Goal: Task Accomplishment & Management: Manage account settings

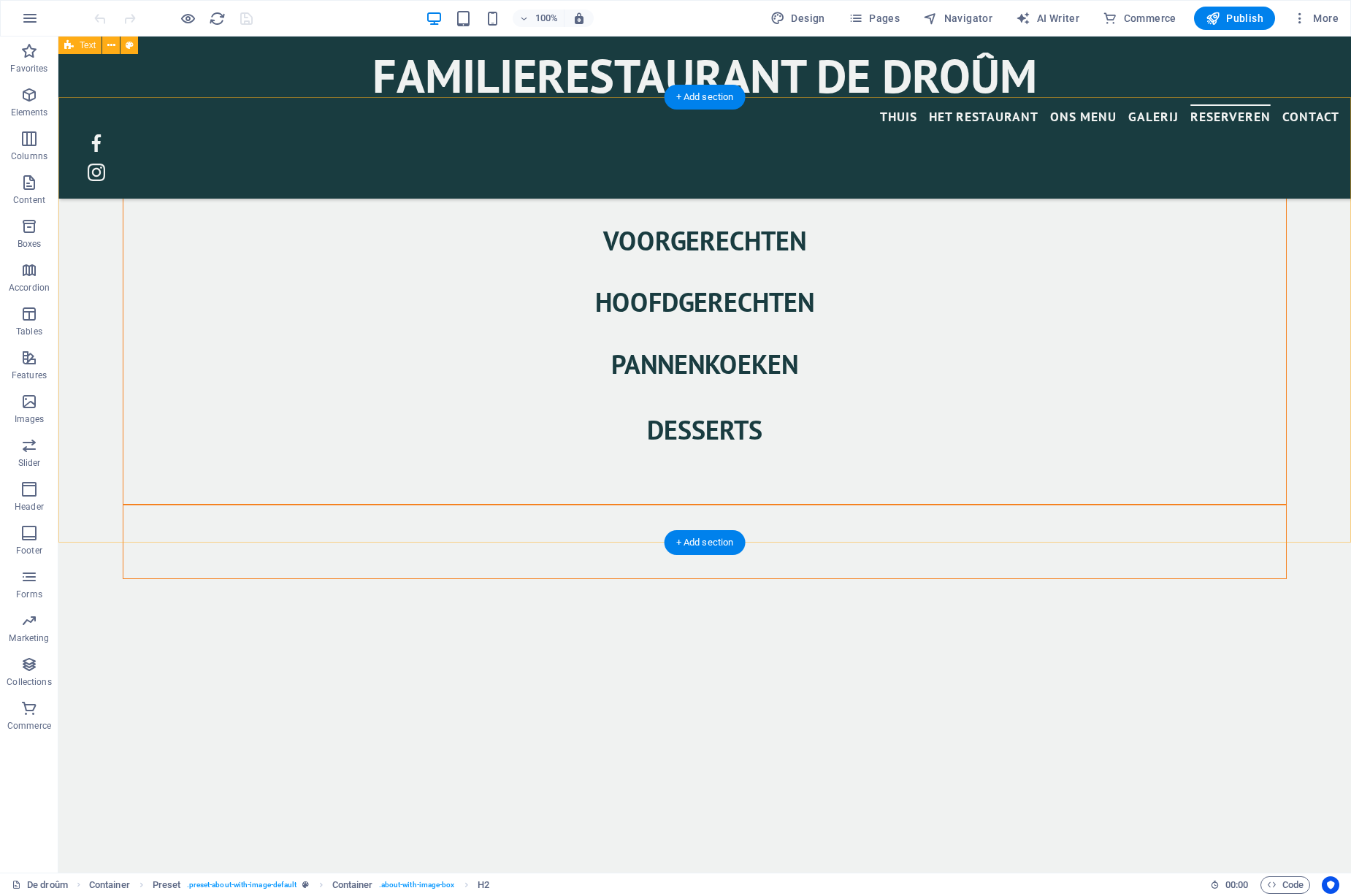
scroll to position [3317, 0]
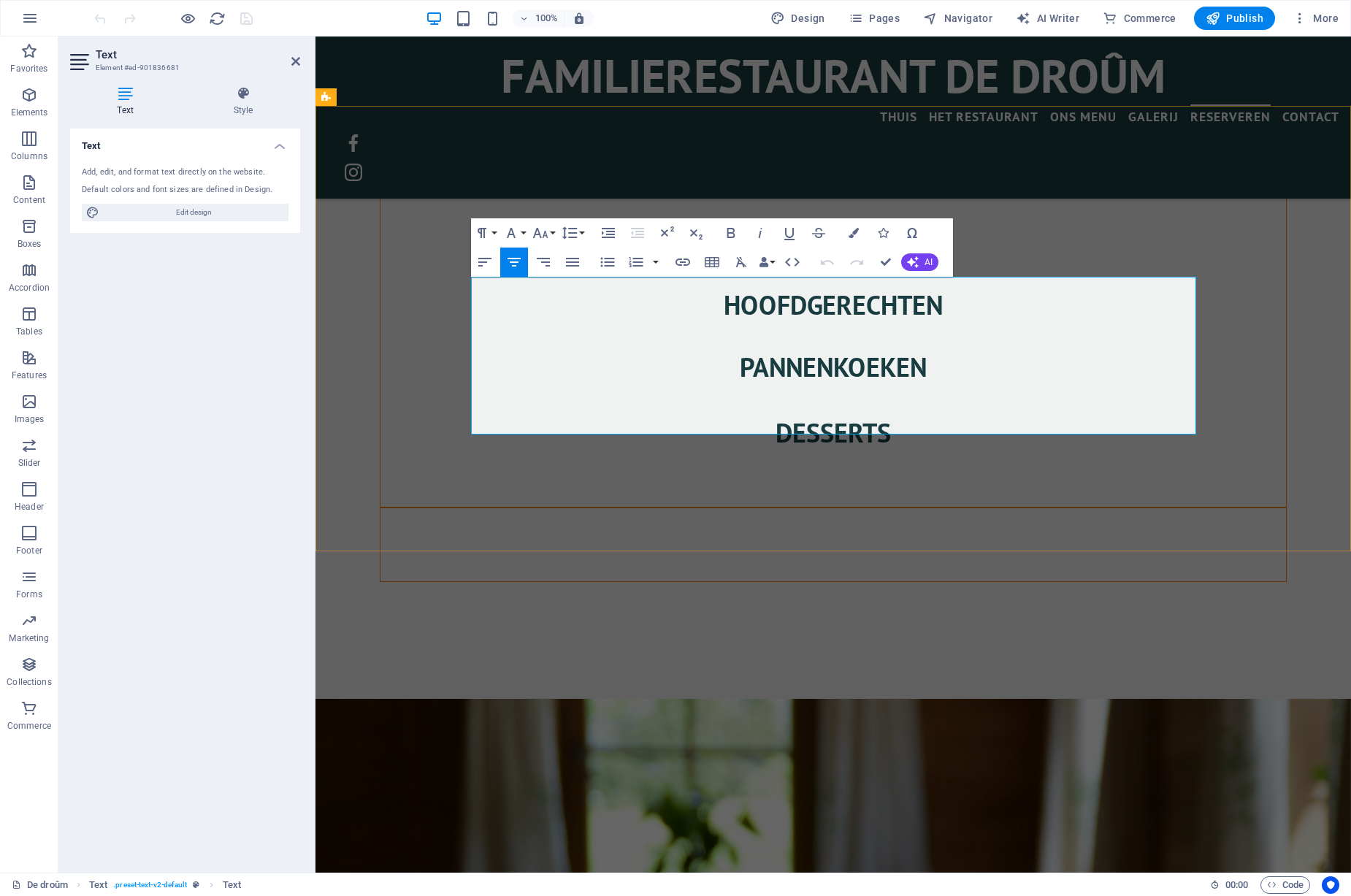
drag, startPoint x: 889, startPoint y: 287, endPoint x: 879, endPoint y: 287, distance: 10.0
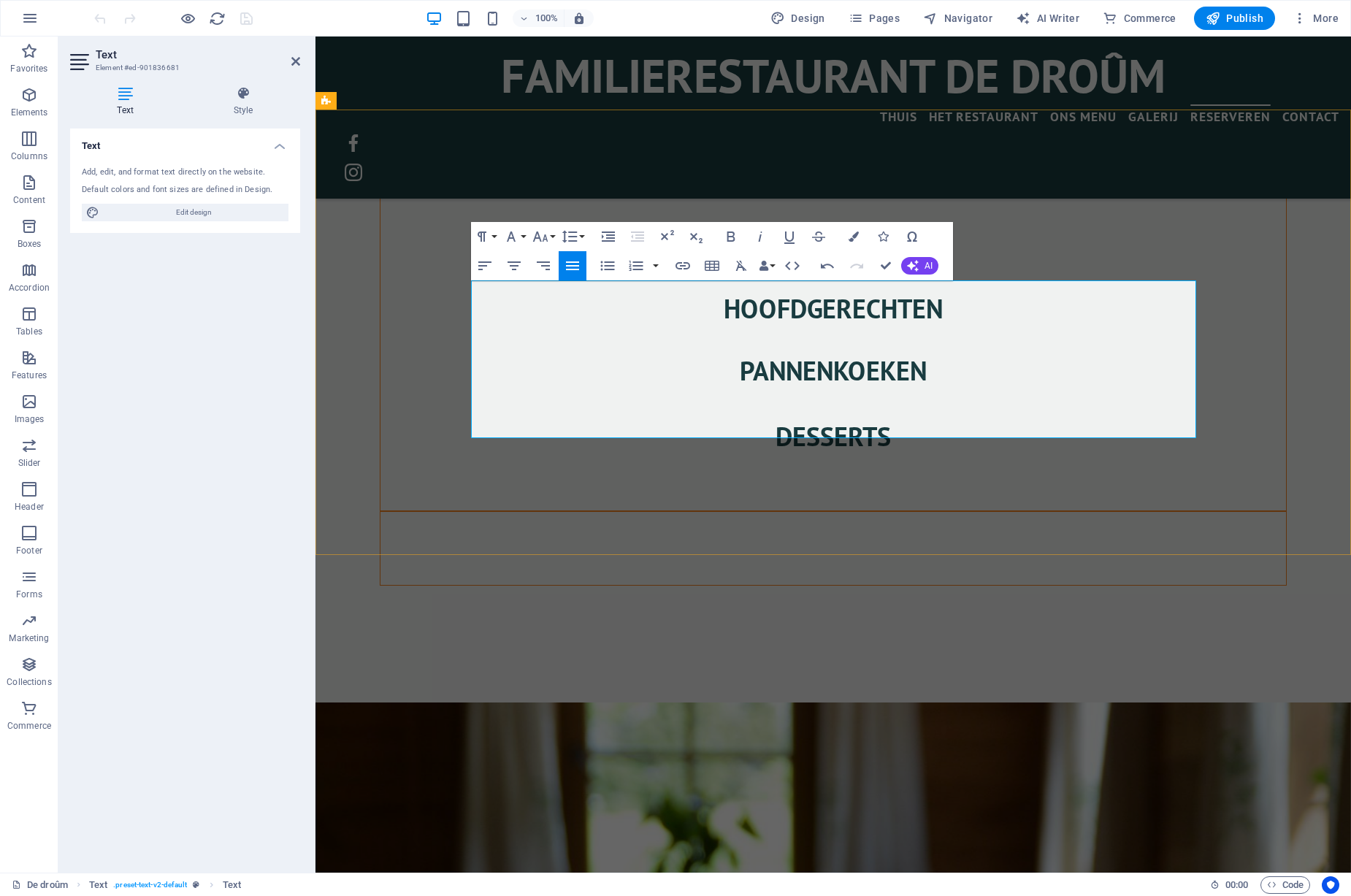
scroll to position [3316, 0]
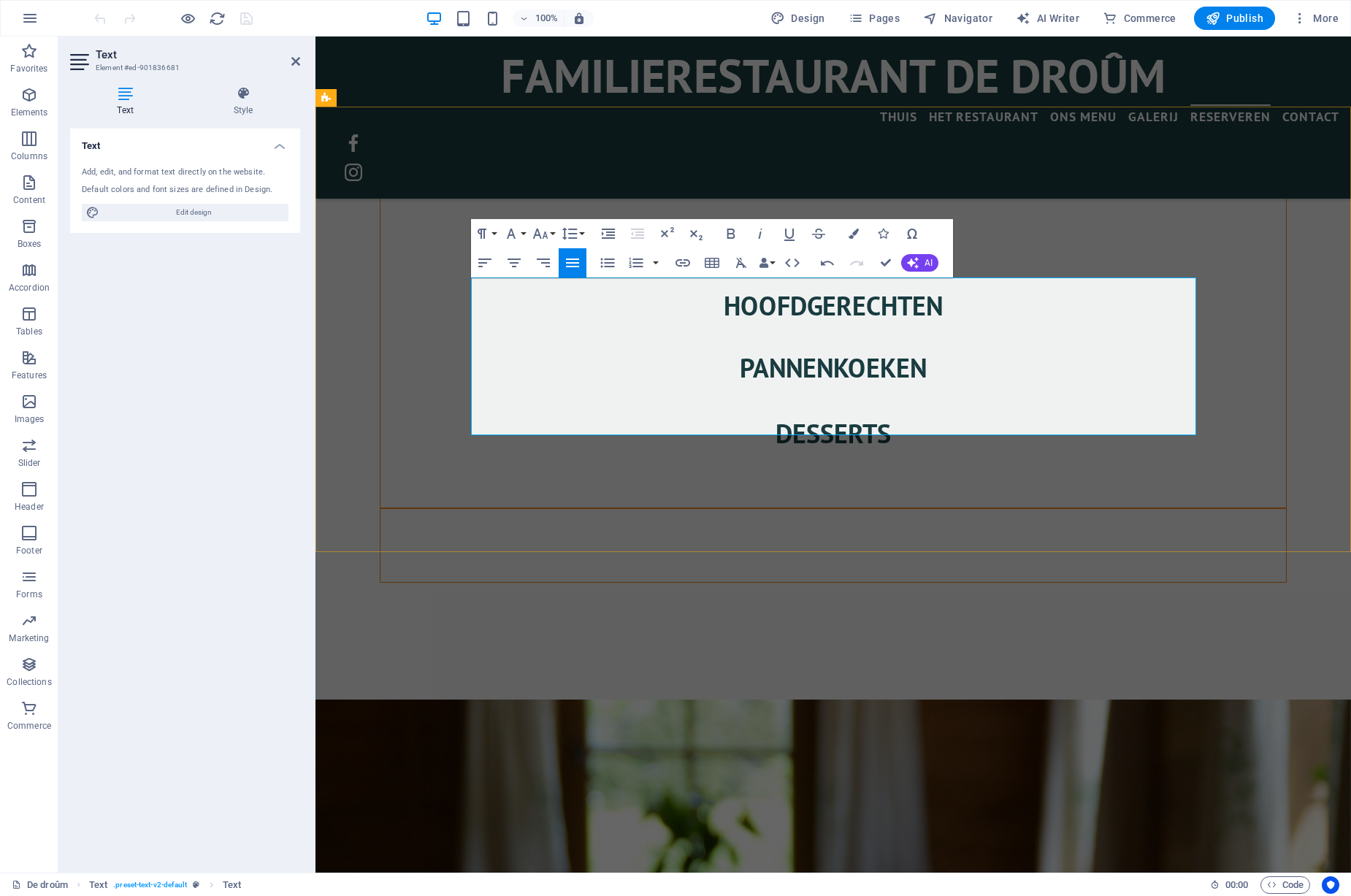
drag, startPoint x: 562, startPoint y: 358, endPoint x: 588, endPoint y: 357, distance: 26.0
copy p "16:30"
drag, startPoint x: 564, startPoint y: 375, endPoint x: 591, endPoint y: 373, distance: 27.1
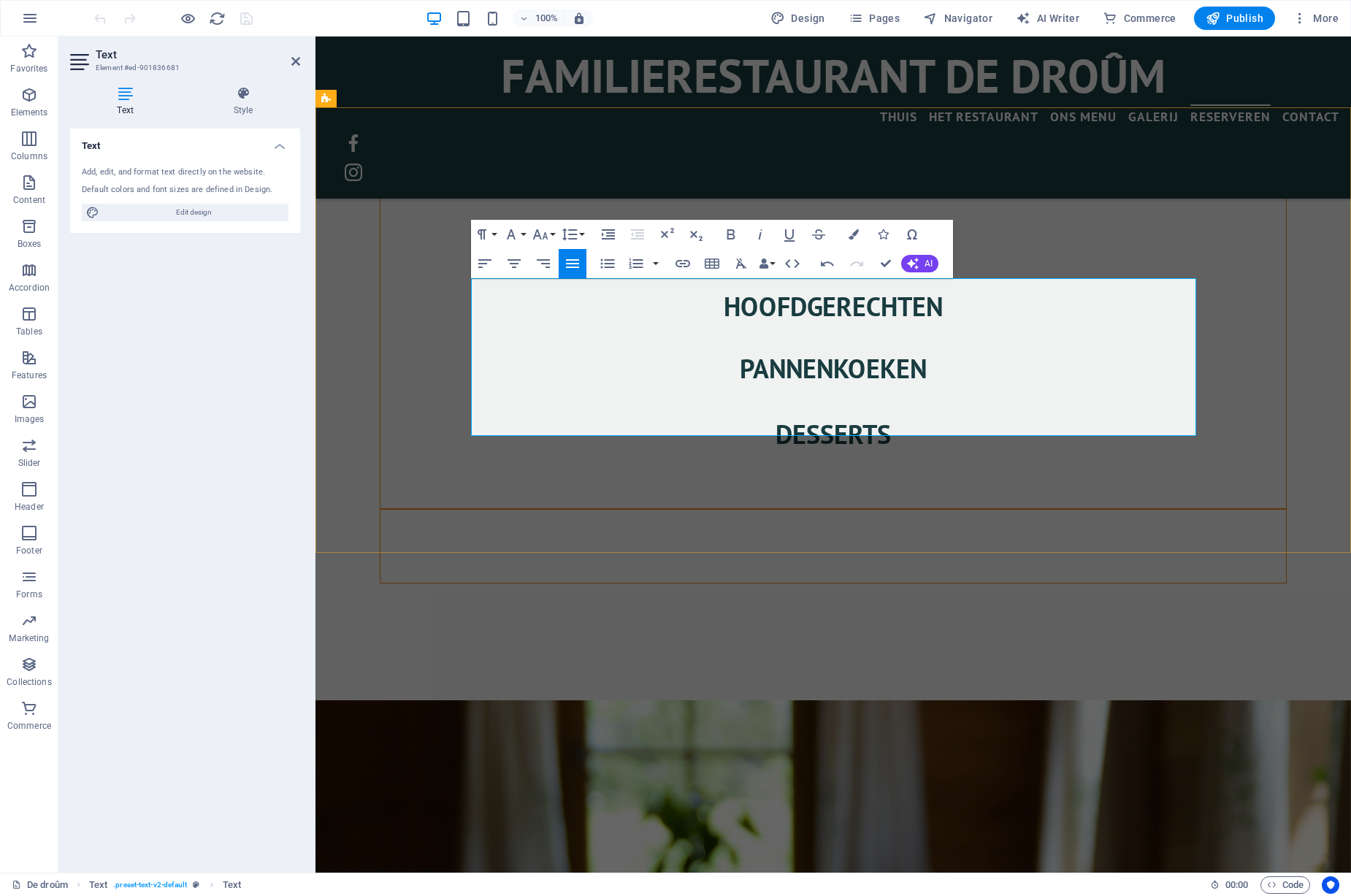
drag, startPoint x: 564, startPoint y: 360, endPoint x: 588, endPoint y: 357, distance: 24.2
copy p "16:30"
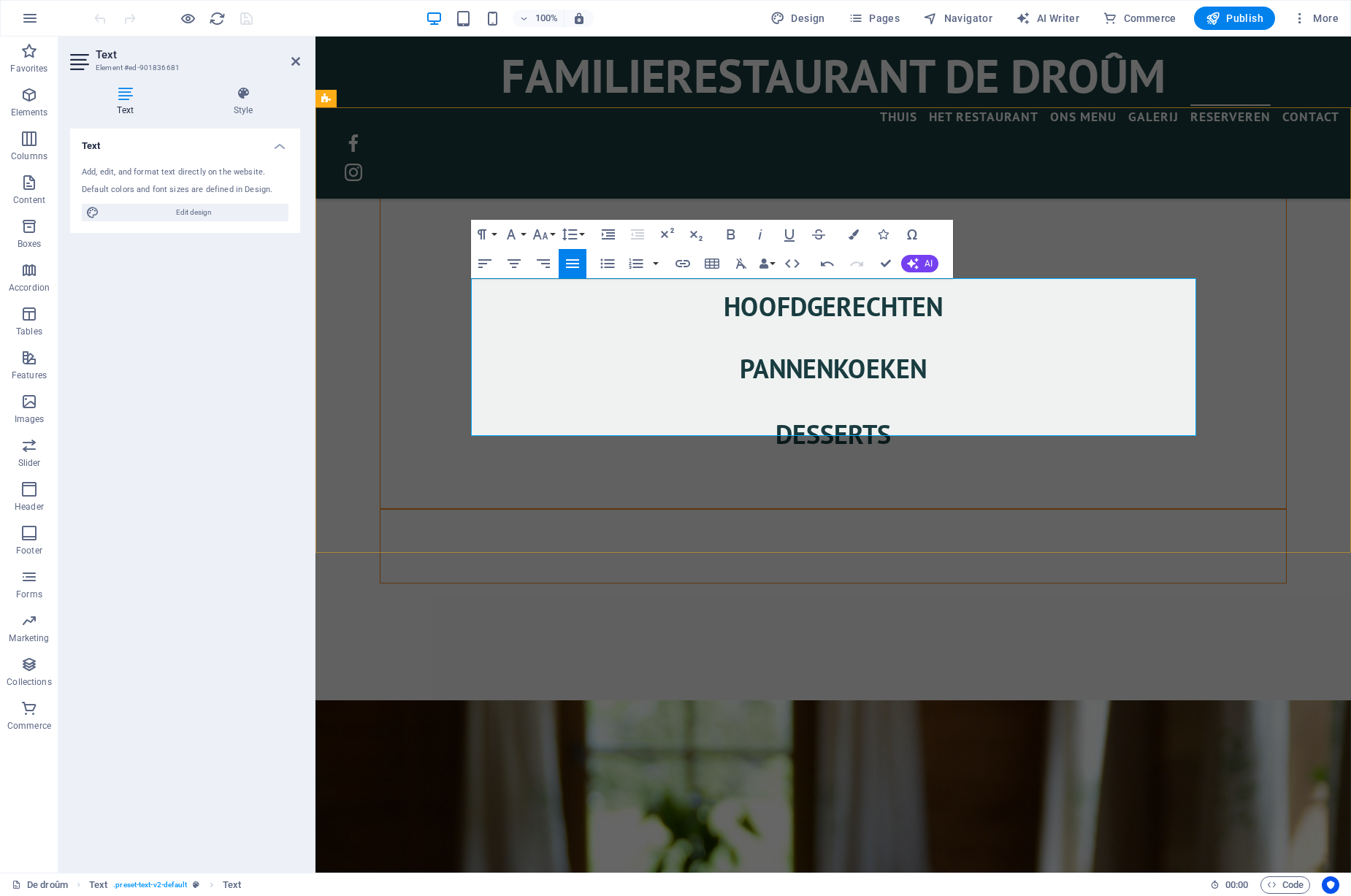
drag, startPoint x: 564, startPoint y: 371, endPoint x: 589, endPoint y: 370, distance: 25.0
drag, startPoint x: 563, startPoint y: 392, endPoint x: 588, endPoint y: 390, distance: 25.1
drag, startPoint x: 562, startPoint y: 408, endPoint x: 588, endPoint y: 407, distance: 26.0
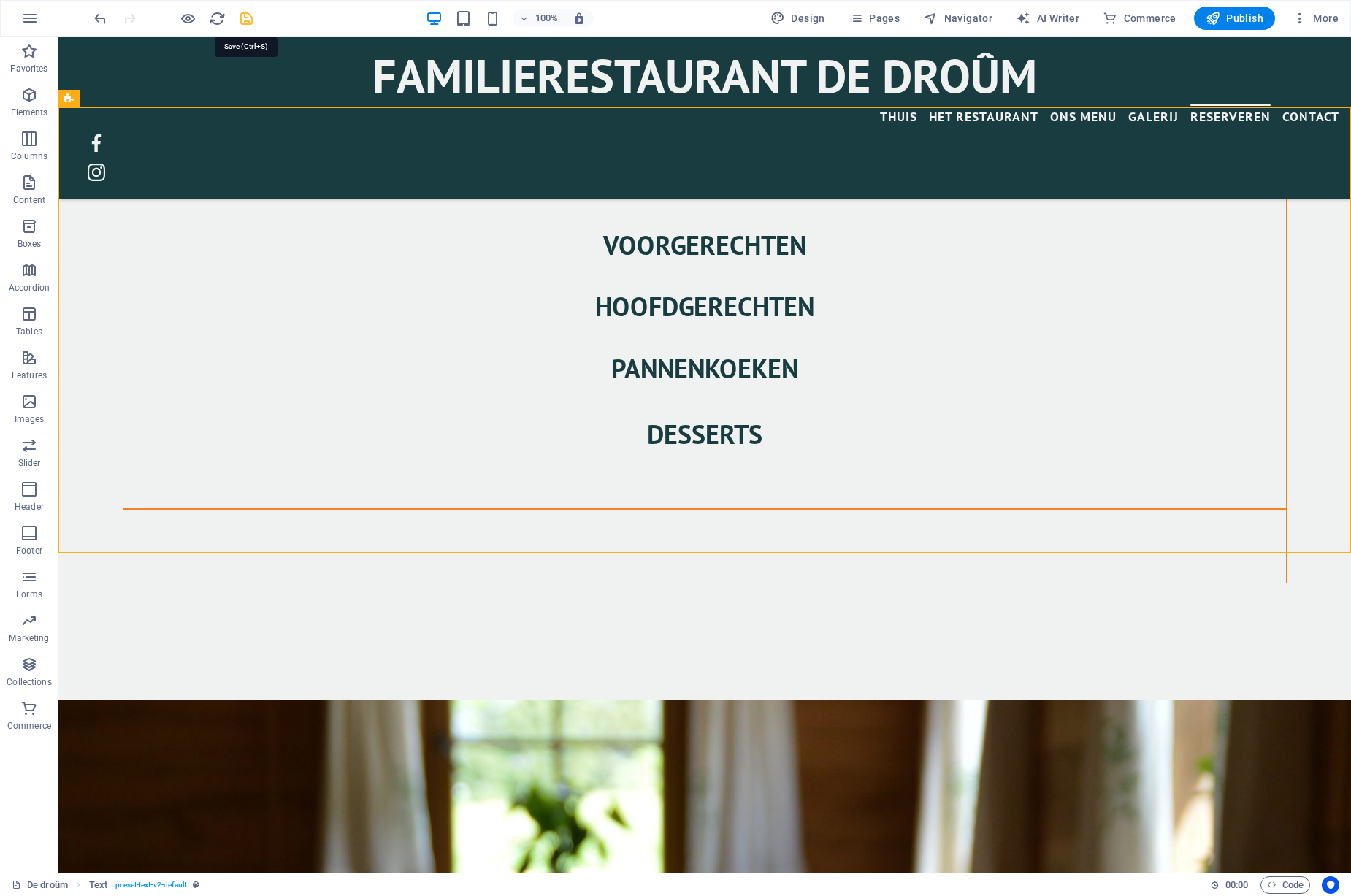
click at [0, 0] on icon "save" at bounding box center [0, 0] width 0 height 0
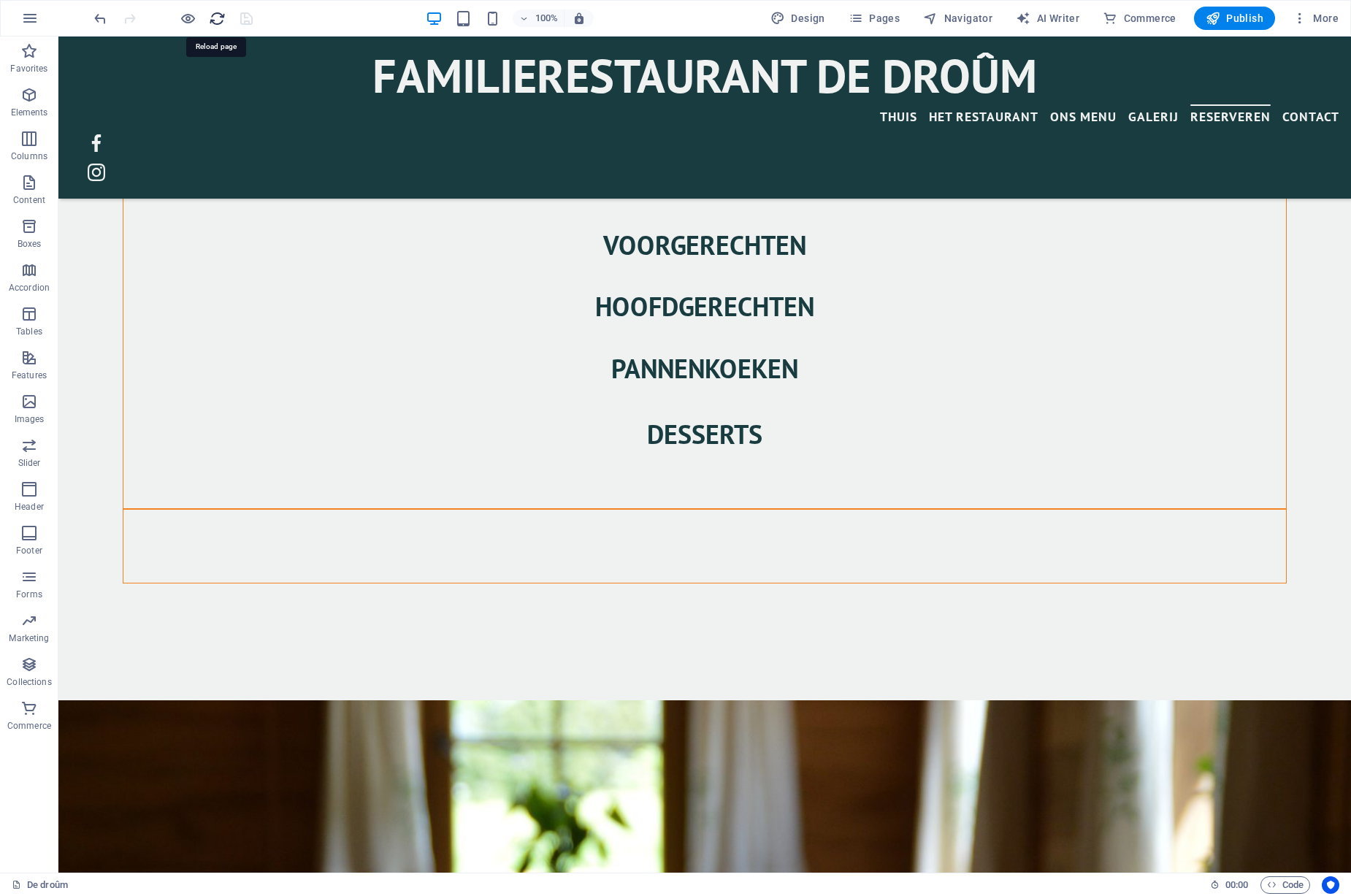
click at [216, 473] on icon "reload" at bounding box center [646, 492] width 1162 height 37
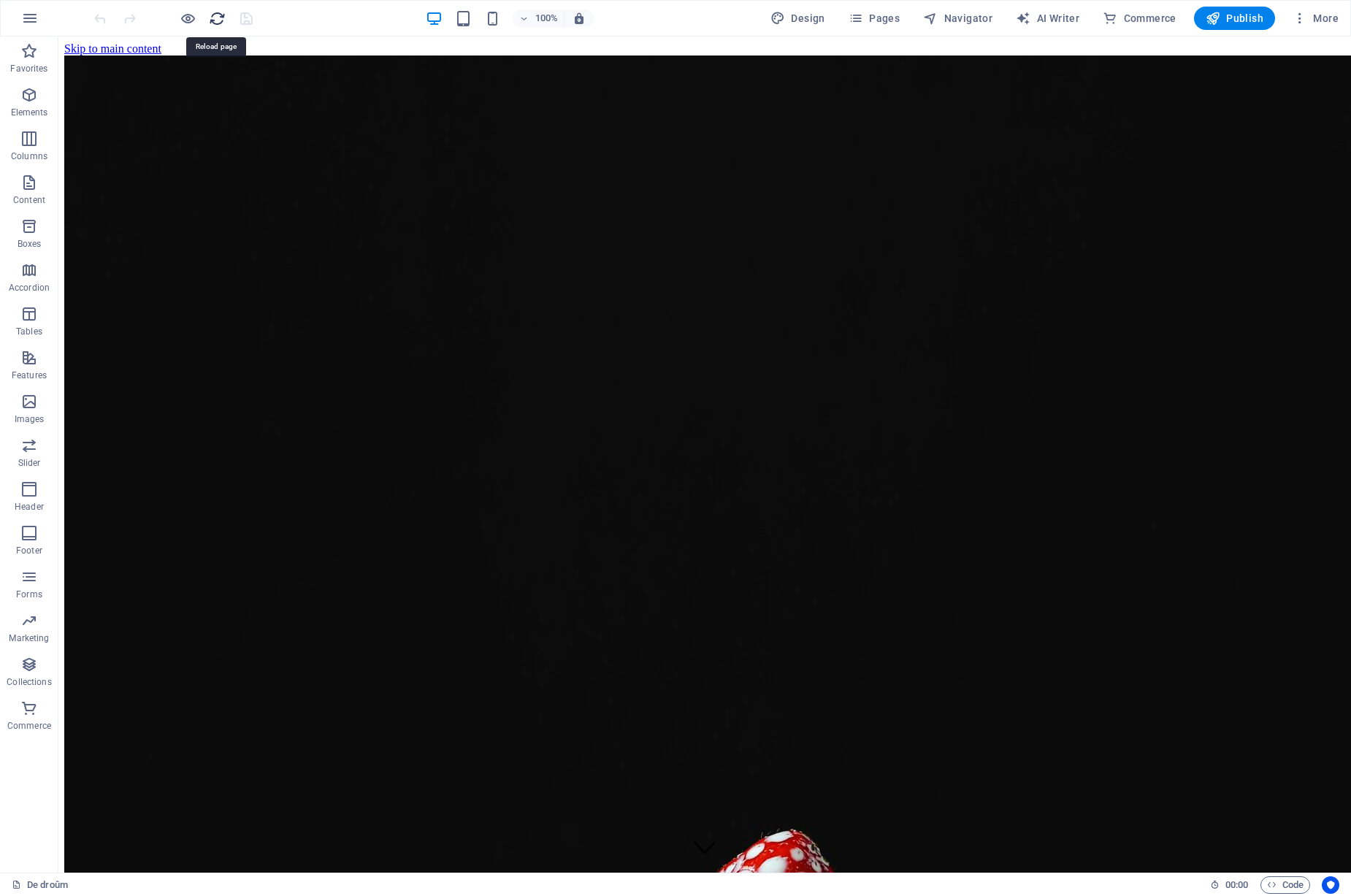
scroll to position [0, 0]
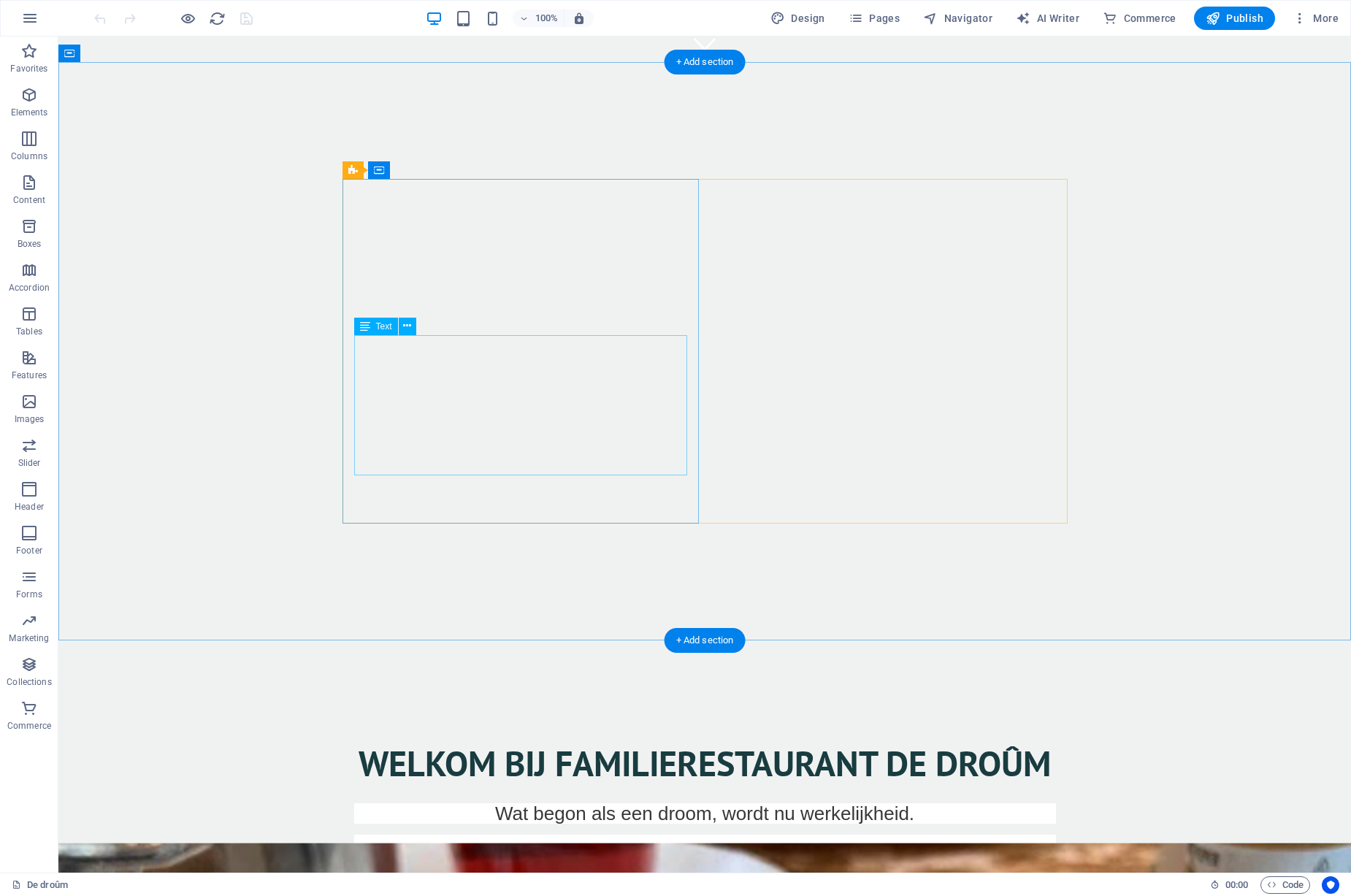
scroll to position [806, 0]
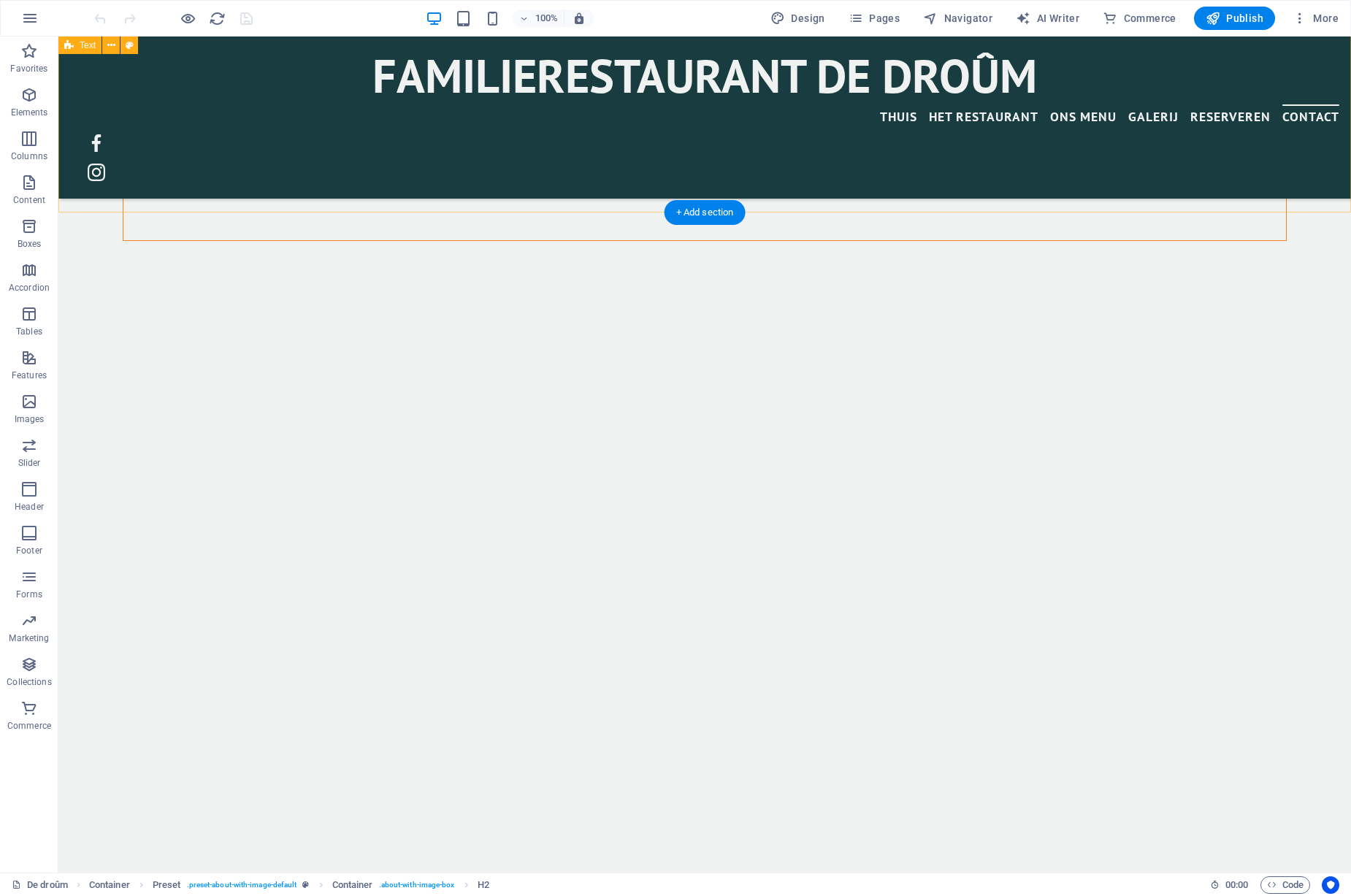
scroll to position [3660, 0]
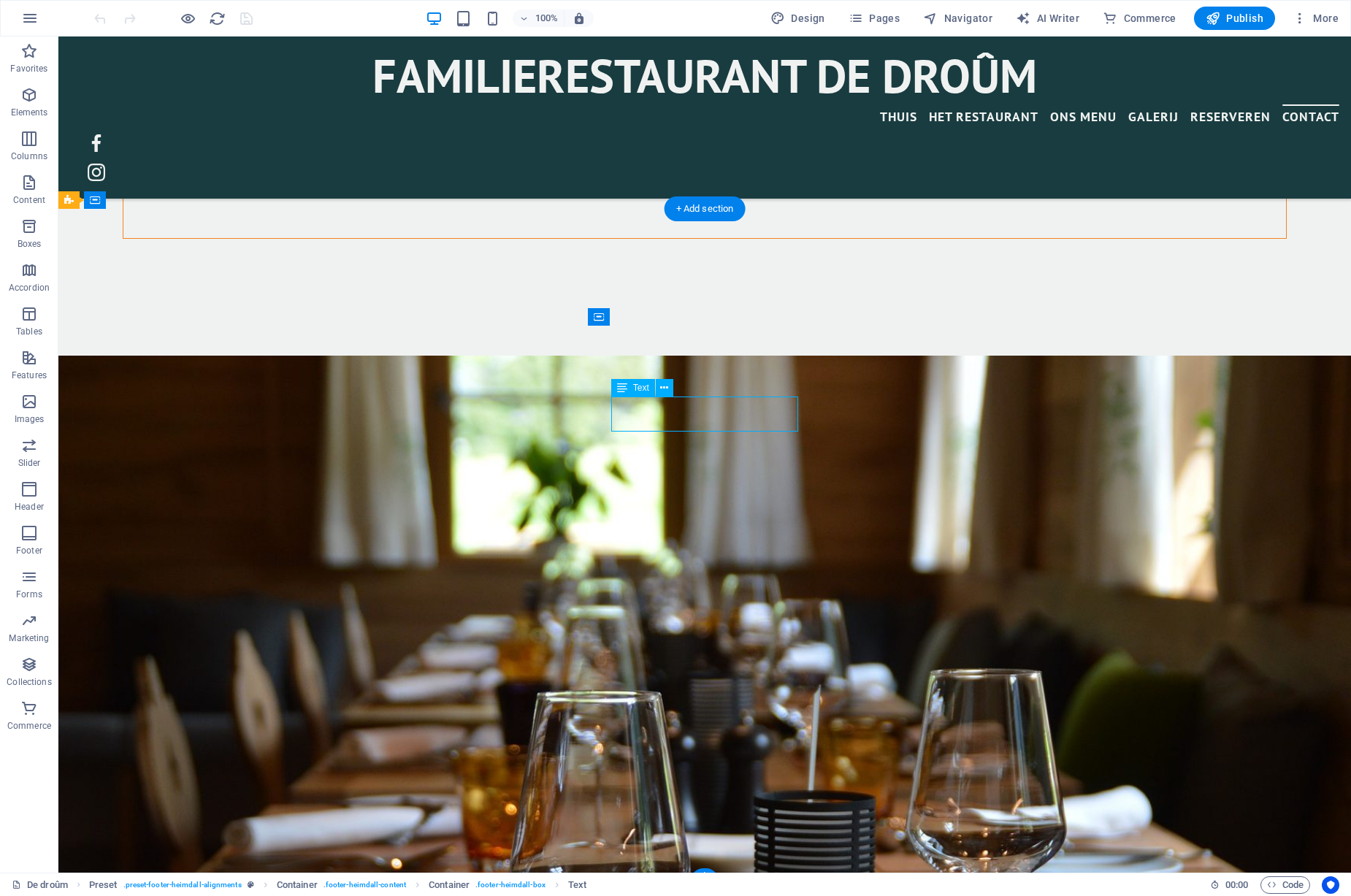
scroll to position [3660, 0]
click at [667, 389] on icon at bounding box center [664, 388] width 8 height 16
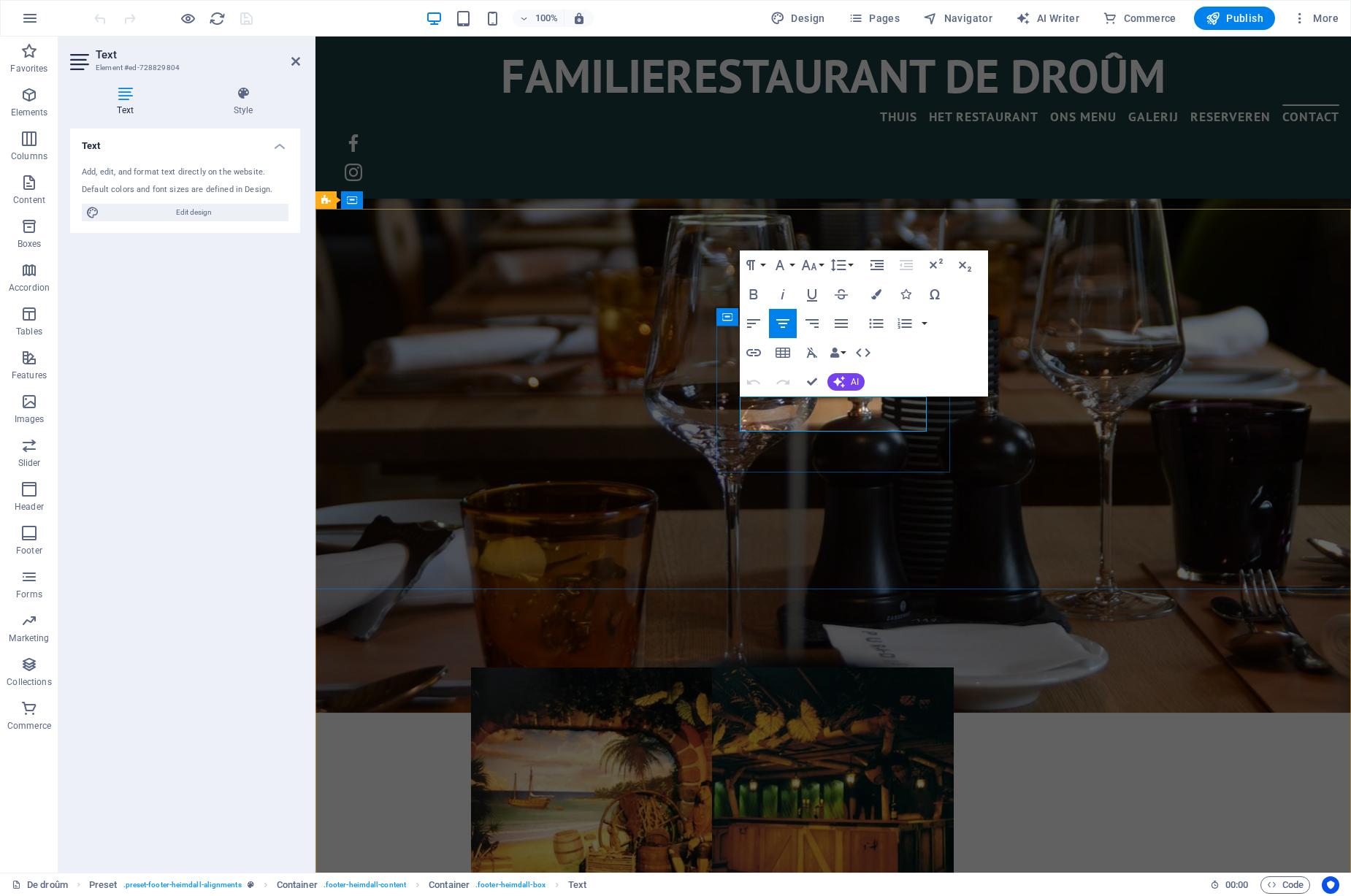
scroll to position [3793, 0]
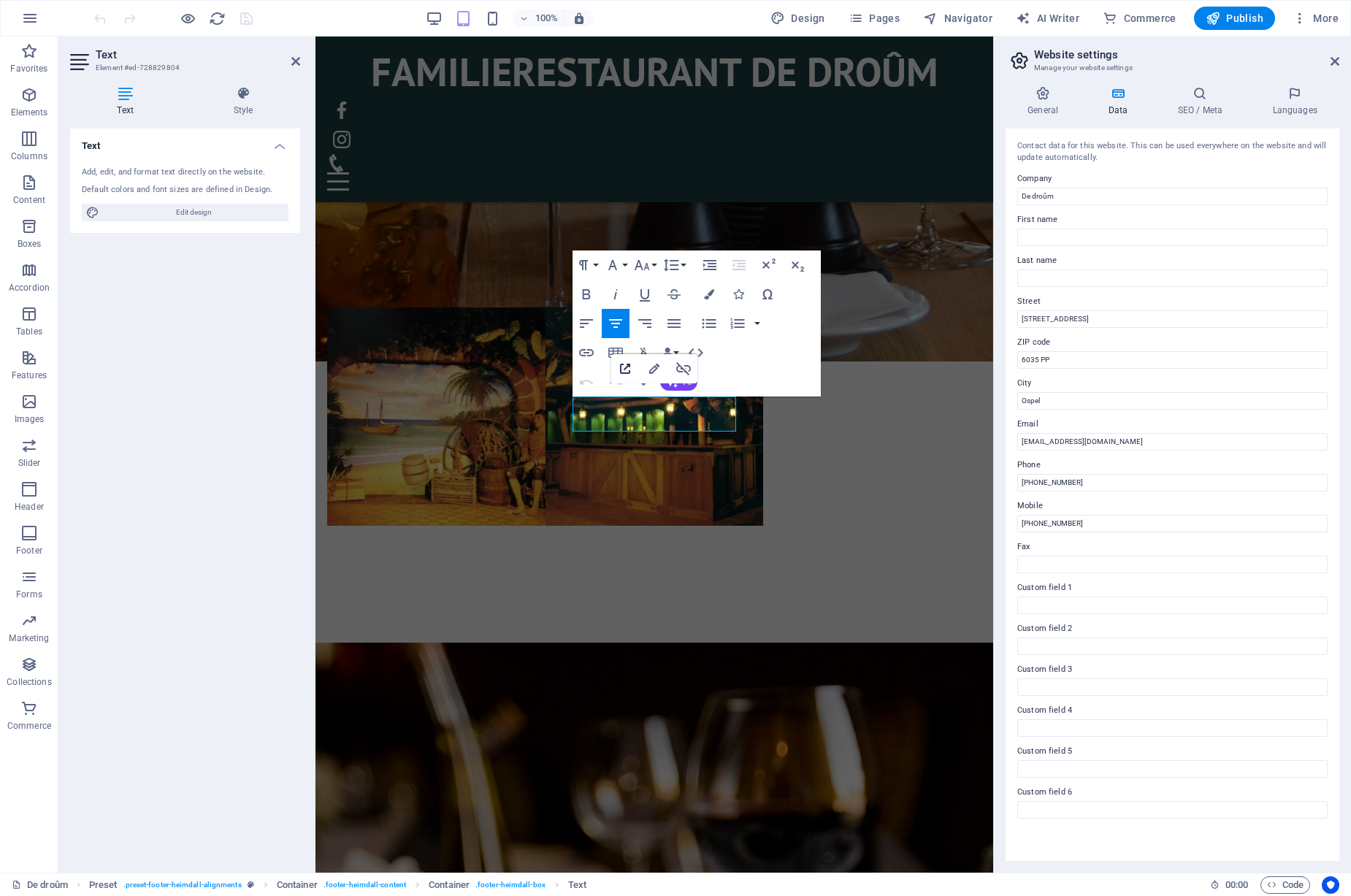
click at [626, 369] on icon "button" at bounding box center [624, 368] width 17 height 17
drag, startPoint x: 611, startPoint y: 407, endPoint x: 698, endPoint y: 405, distance: 87.0
click at [588, 354] on icon "button" at bounding box center [586, 352] width 17 height 17
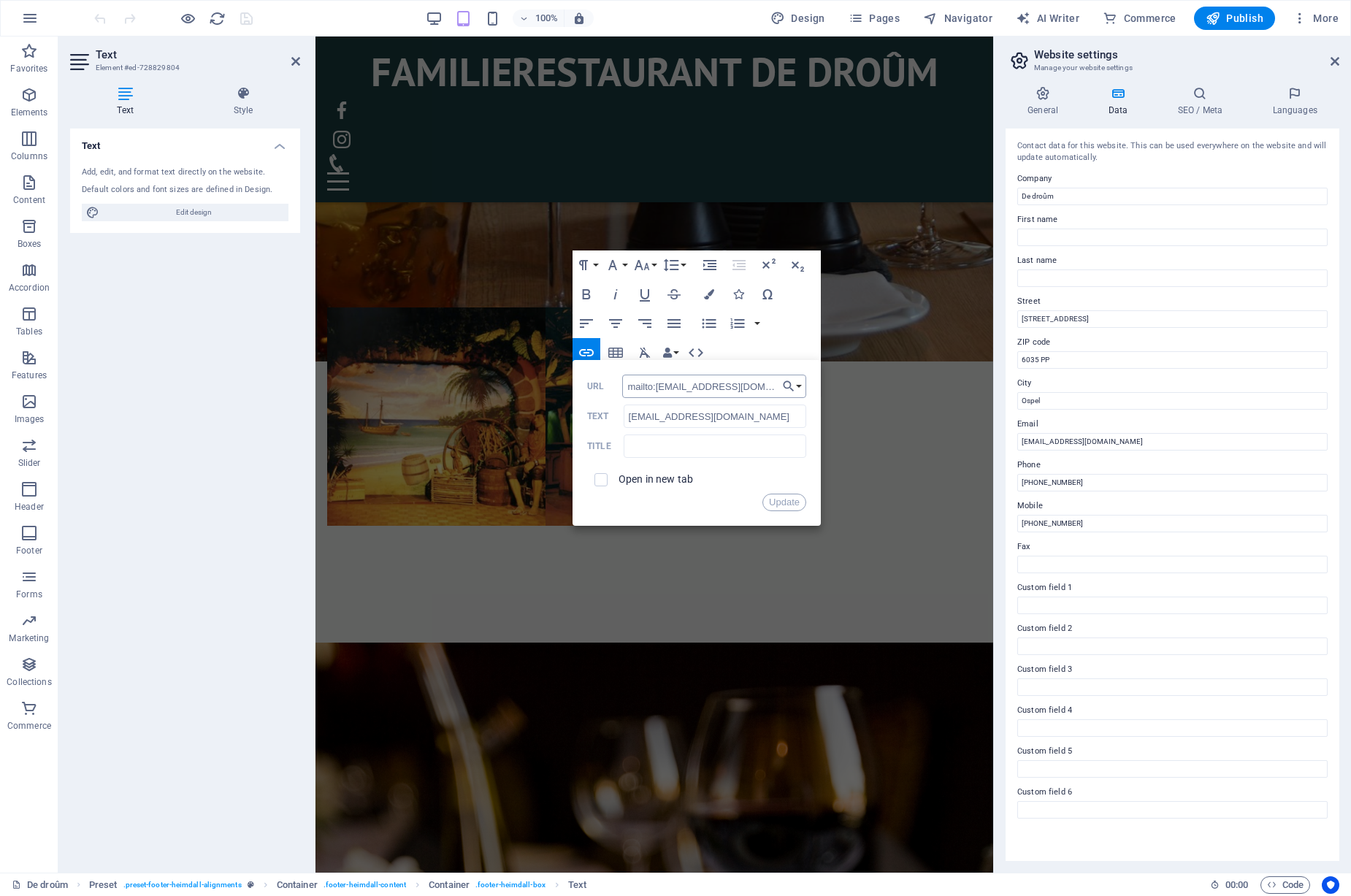
click at [657, 387] on input "mailto:santos@sitejet.io" at bounding box center [715, 386] width 184 height 23
drag, startPoint x: 657, startPoint y: 387, endPoint x: 729, endPoint y: 389, distance: 72.0
click at [729, 389] on input "mailto:santos@sitejet.io" at bounding box center [715, 386] width 184 height 23
type input "mailto:info@dedroum.nl"
click at [785, 499] on button "Update" at bounding box center [785, 502] width 44 height 17
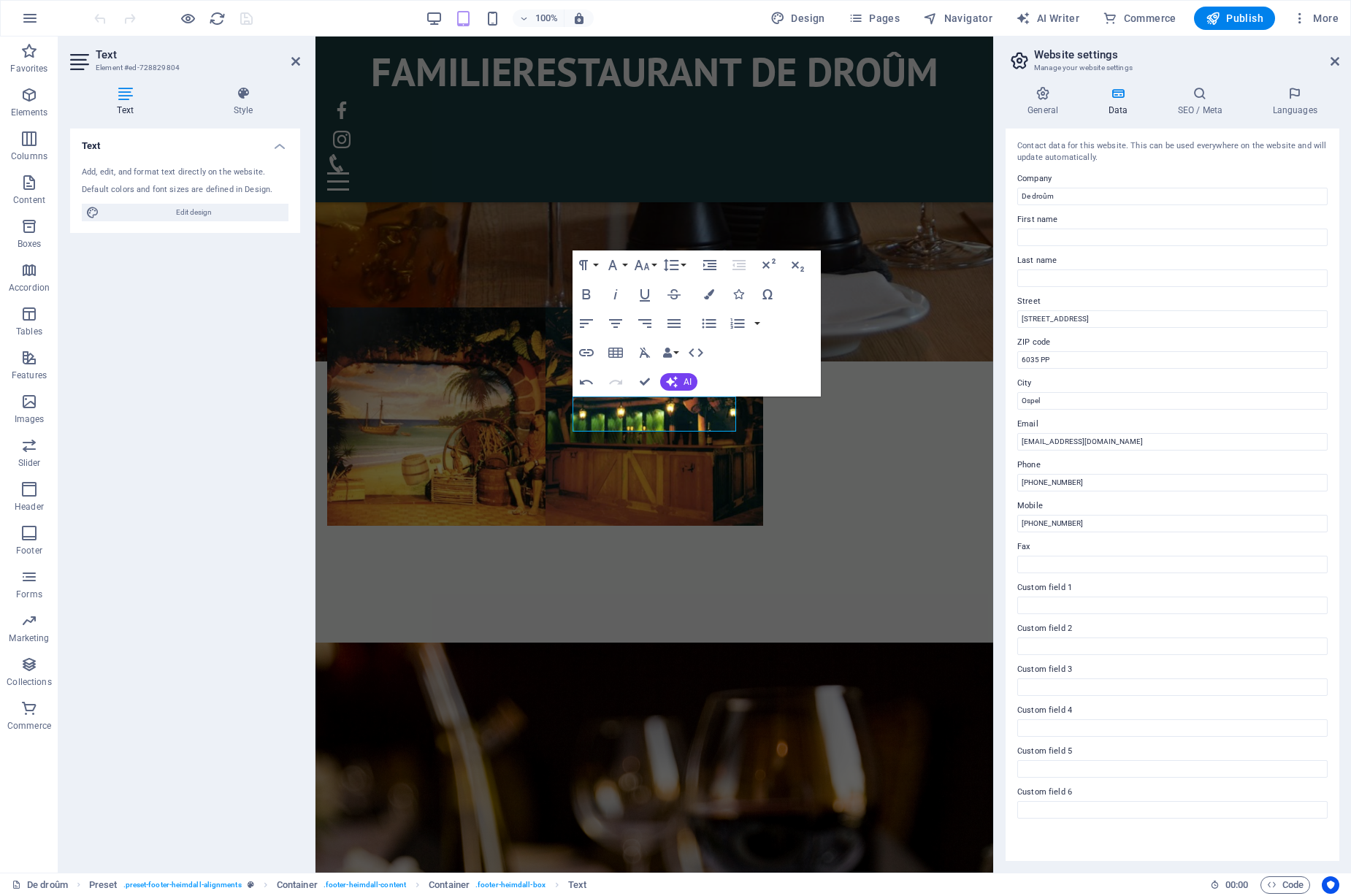
click at [154, 316] on div "Text Add, edit, and format text directly on the website. Default colors and fon…" at bounding box center [185, 495] width 230 height 732
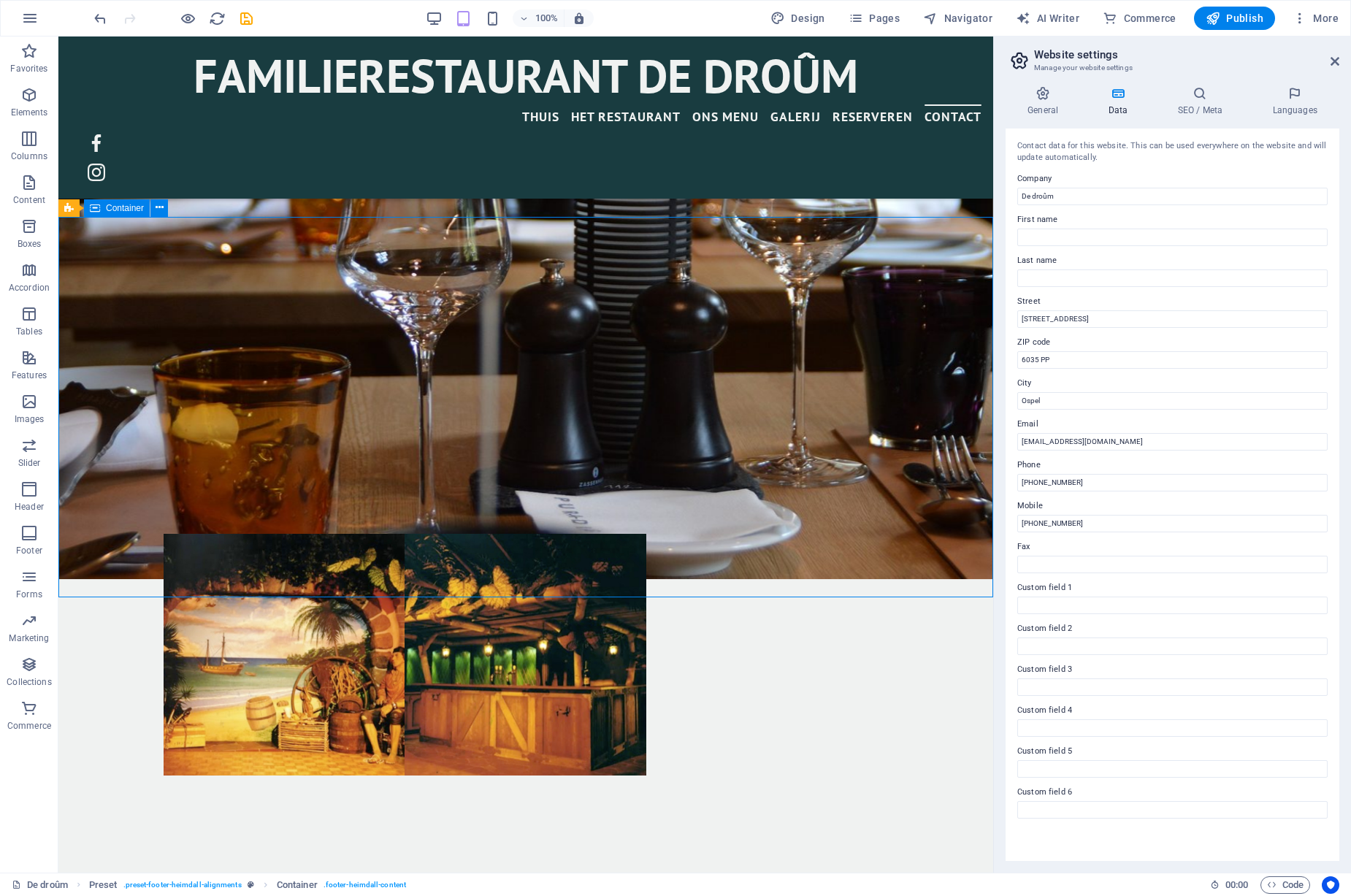
scroll to position [3735, 0]
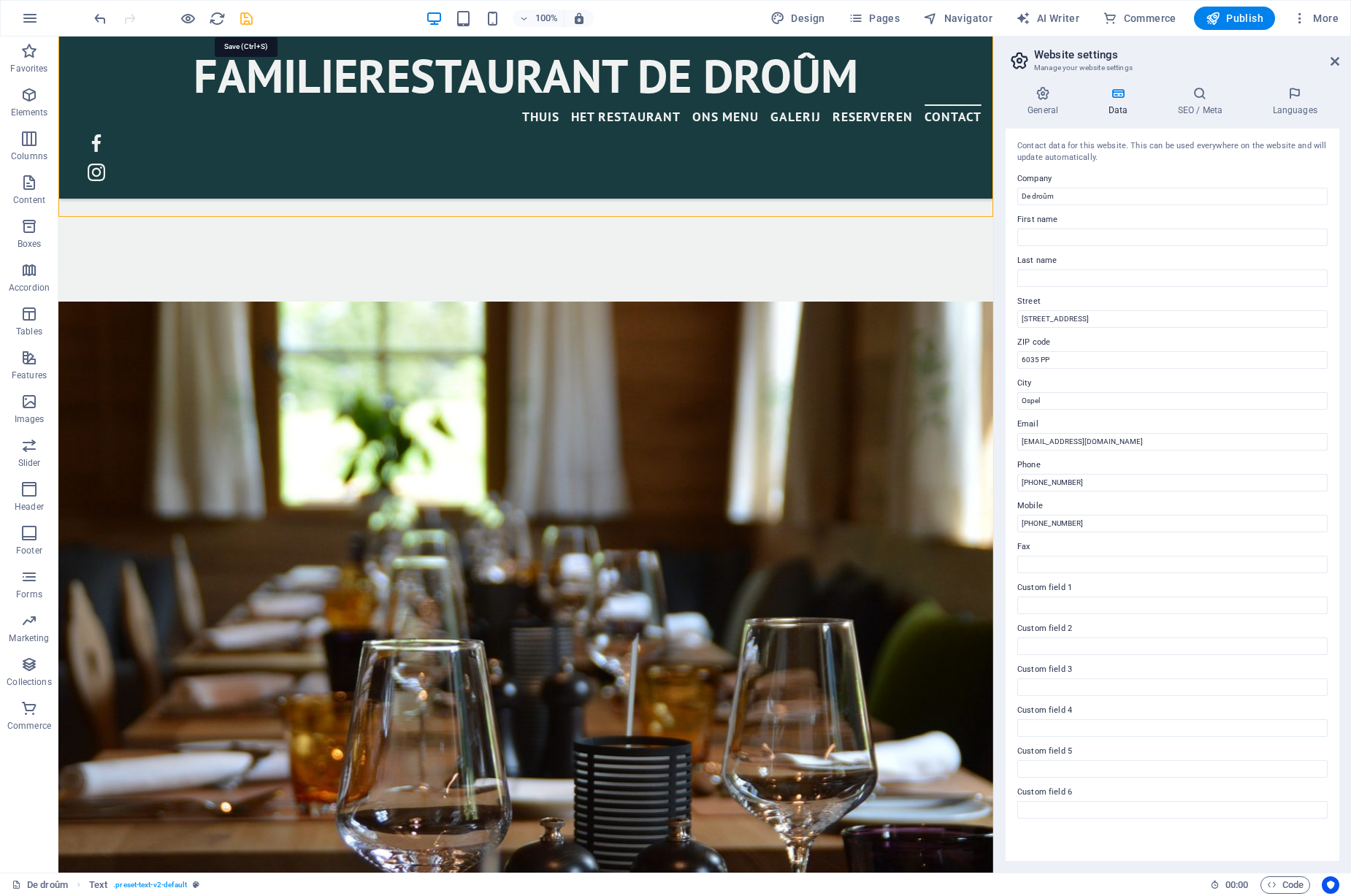
click at [0, 0] on icon "save" at bounding box center [0, 0] width 0 height 0
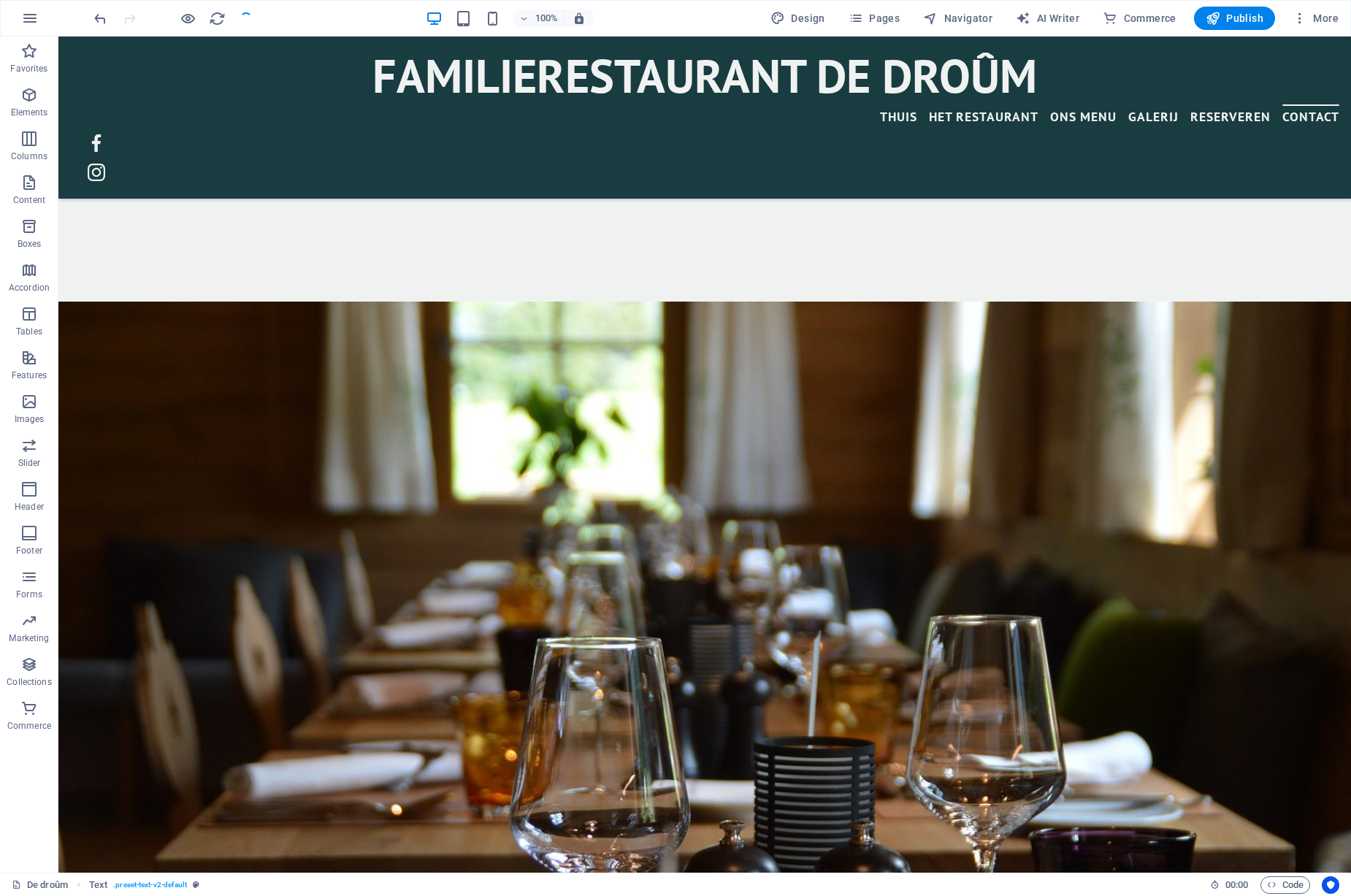
scroll to position [3651, 0]
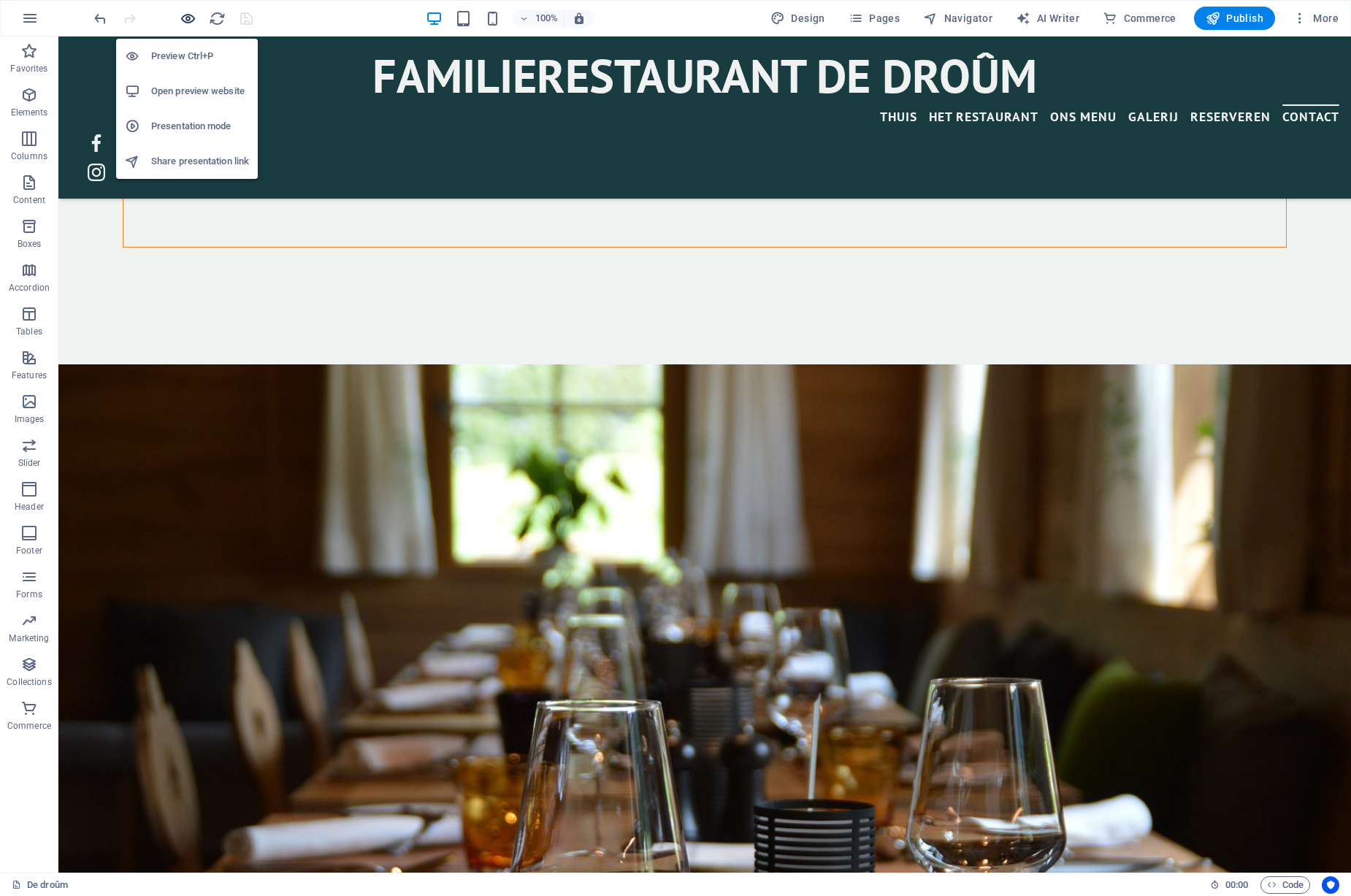
click at [187, 136] on icon "button" at bounding box center [646, 173] width 1164 height 75
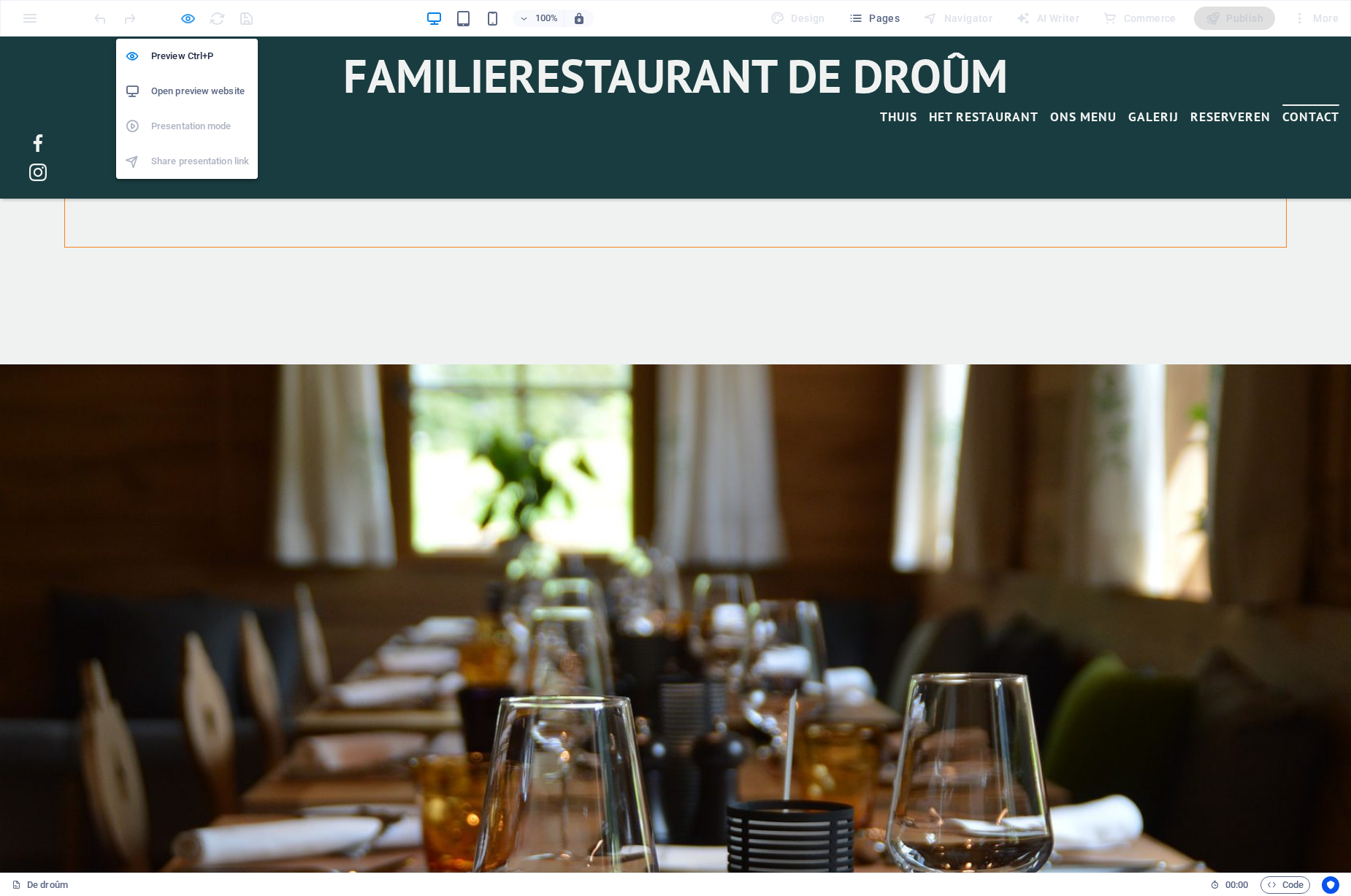
scroll to position [3648, 0]
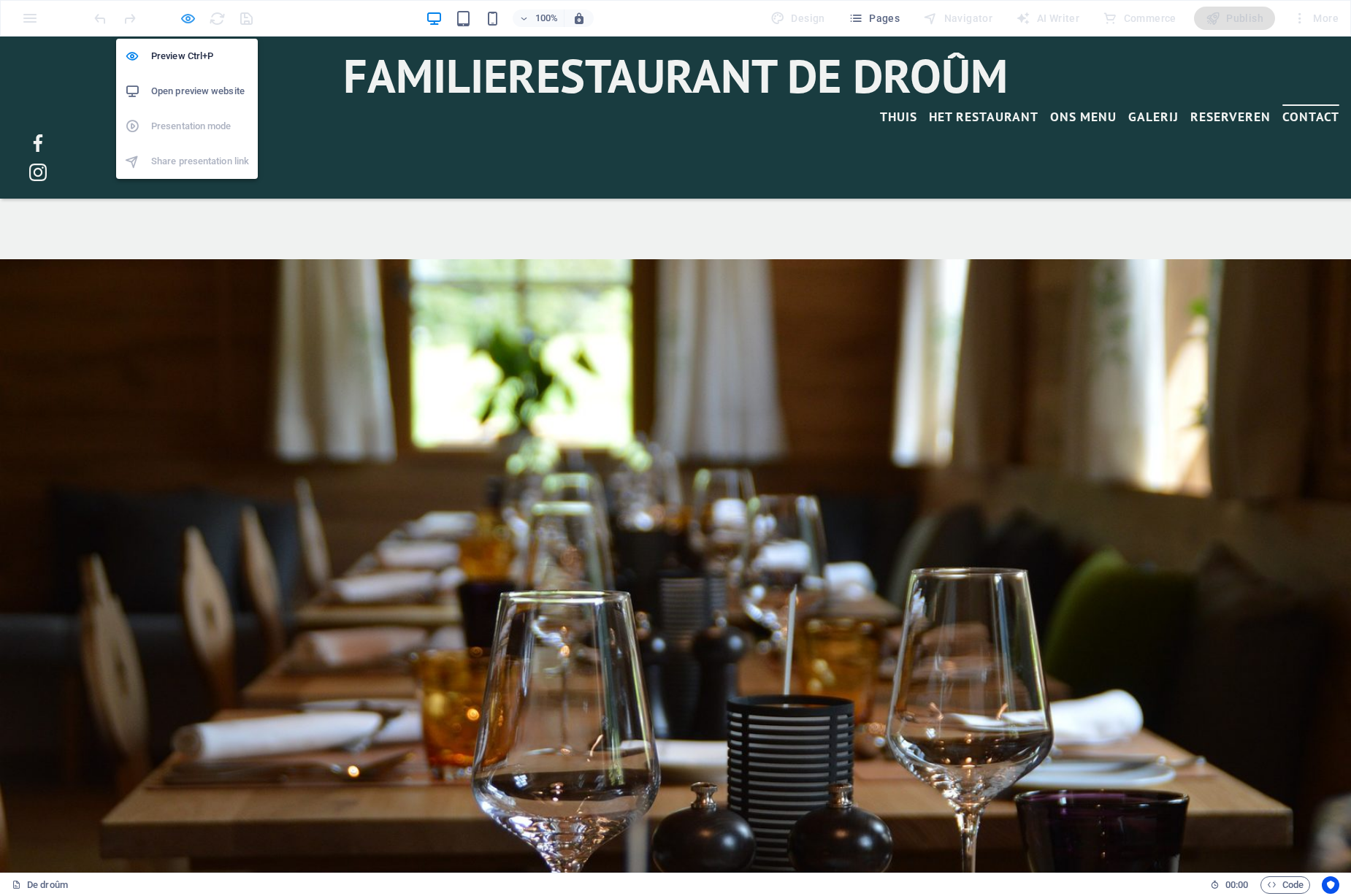
click at [187, 33] on icon "button" at bounding box center [675, 69] width 1222 height 73
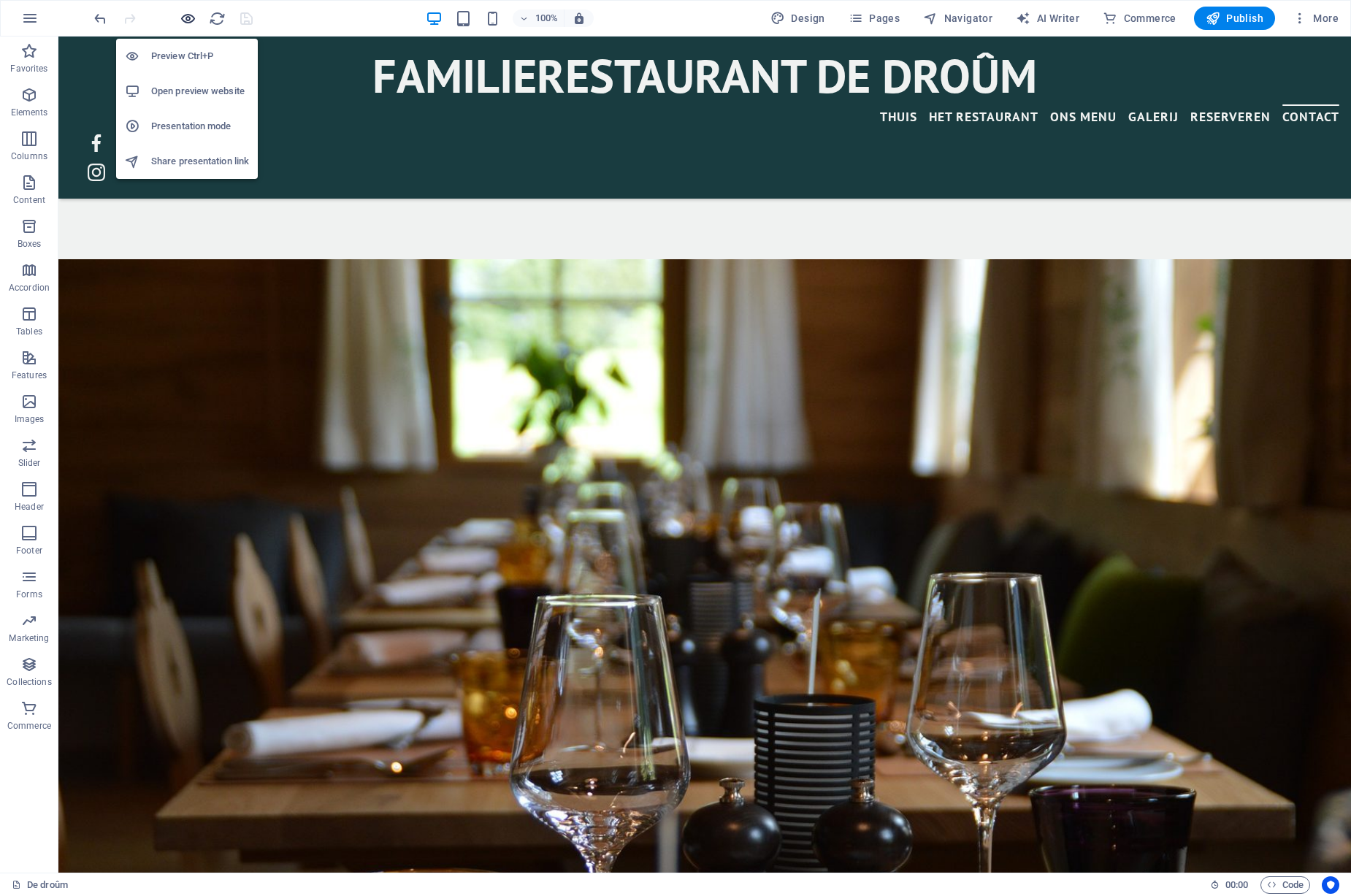
scroll to position [3651, 0]
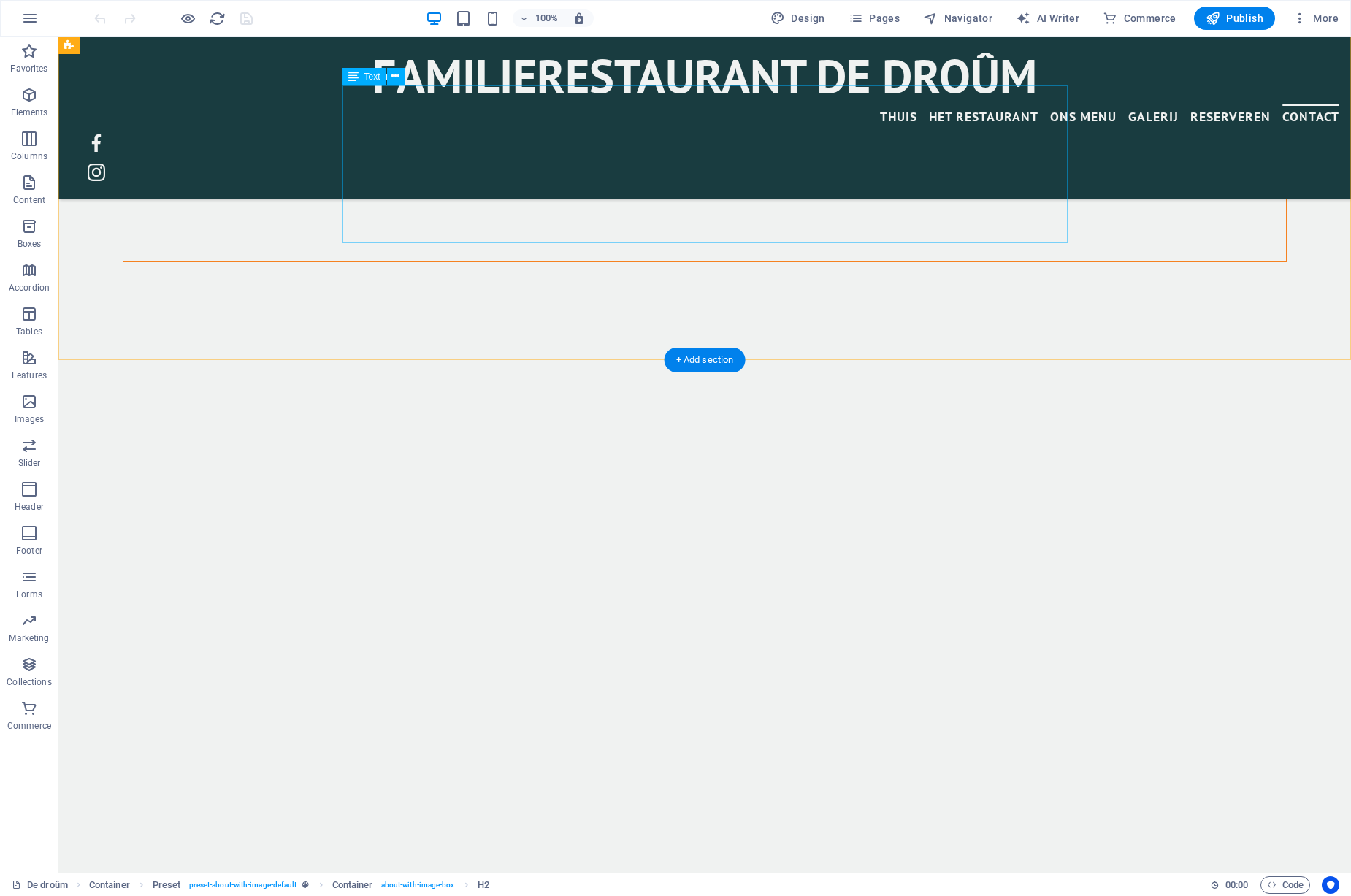
scroll to position [3668, 0]
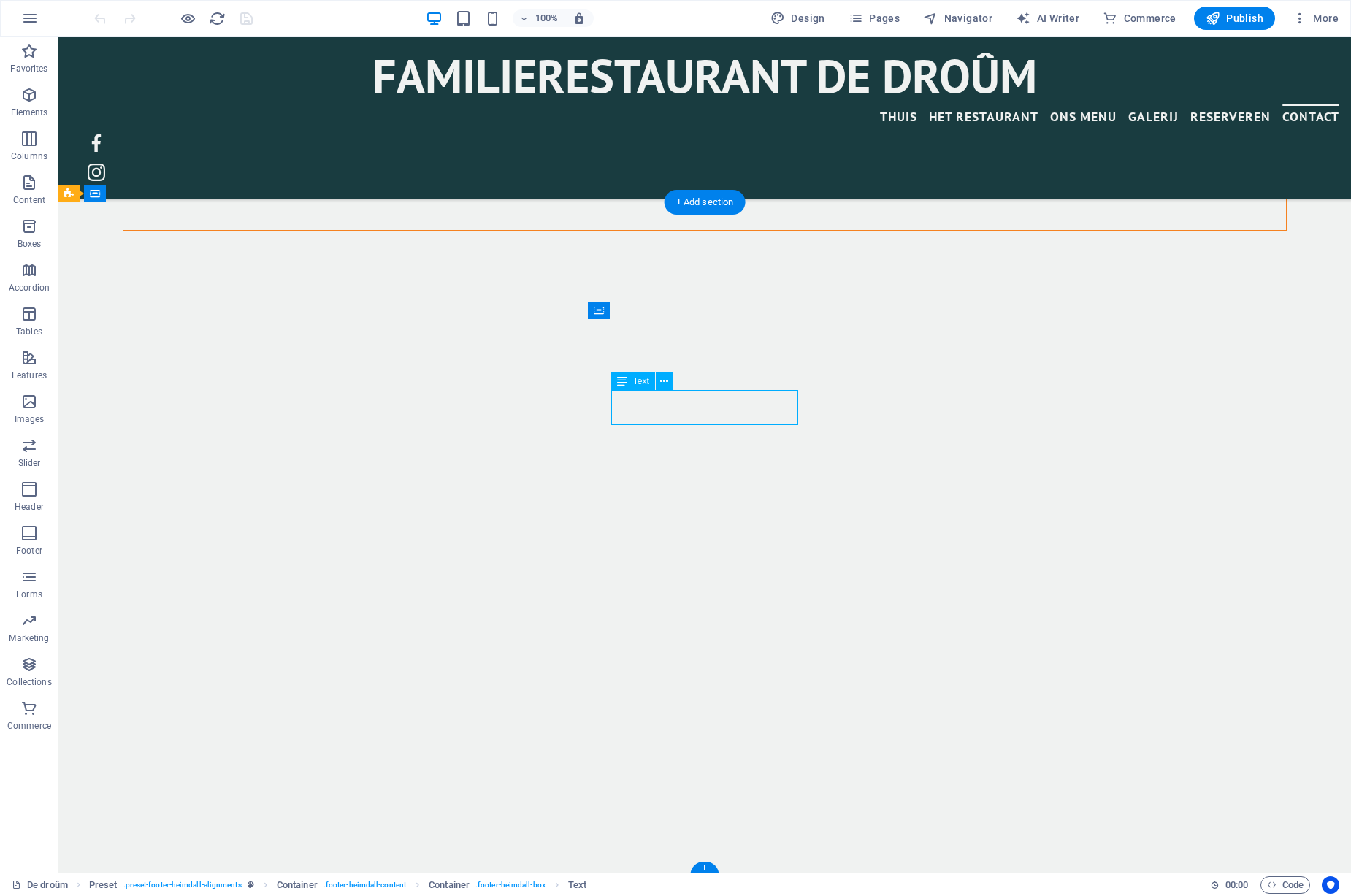
scroll to position [3666, 0]
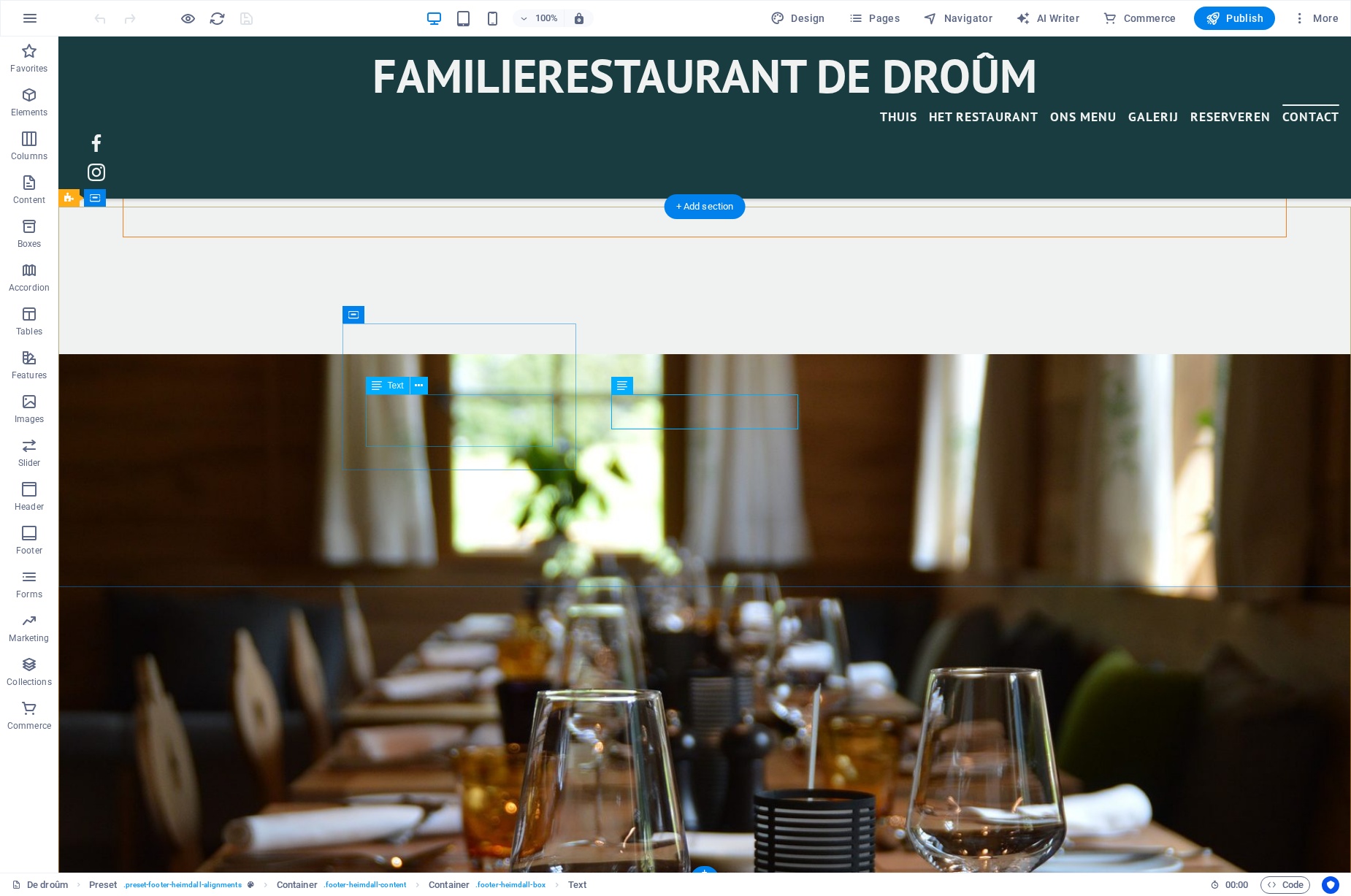
scroll to position [3661, 0]
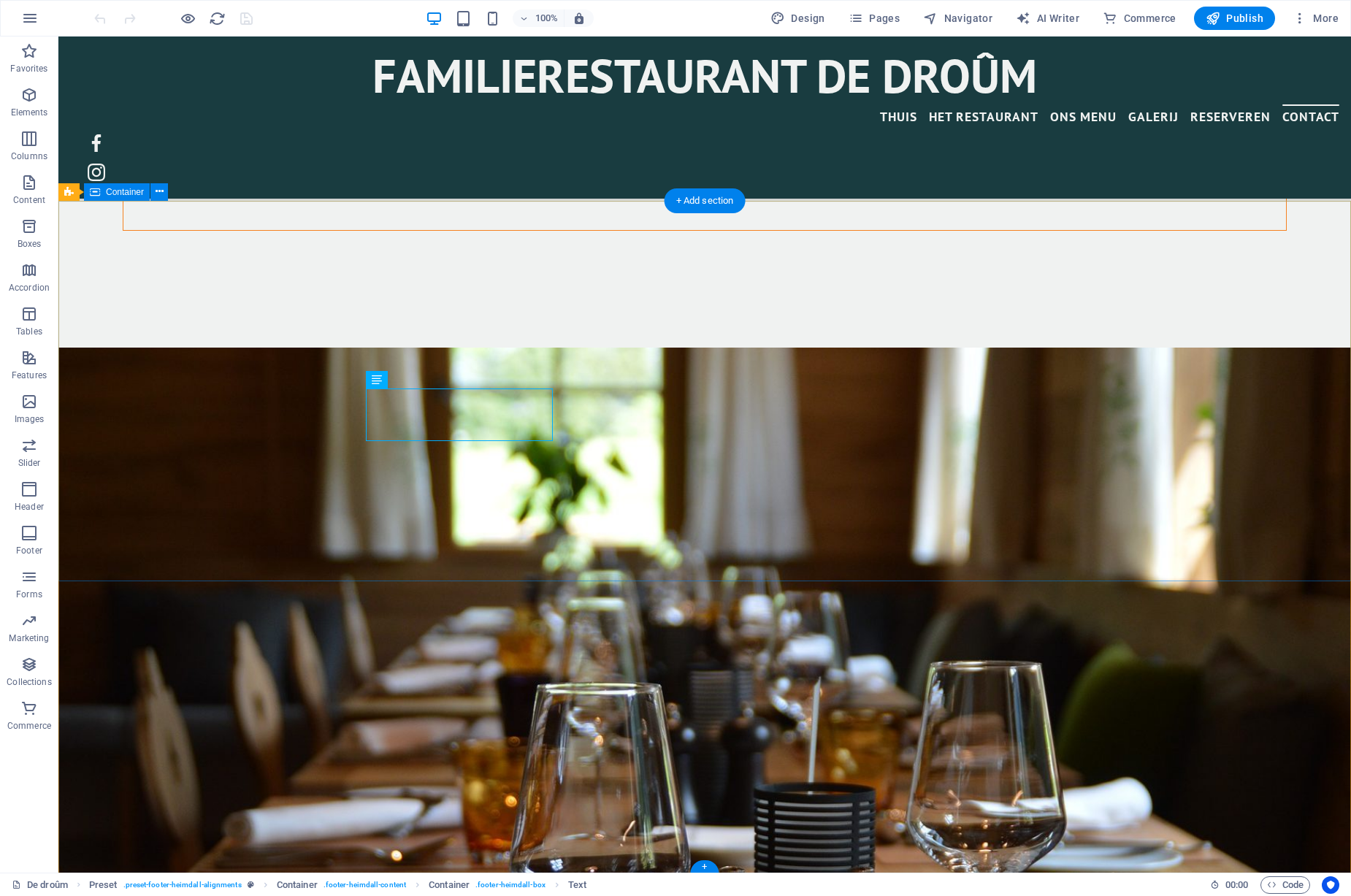
drag, startPoint x: 638, startPoint y: 508, endPoint x: 648, endPoint y: 494, distance: 17.2
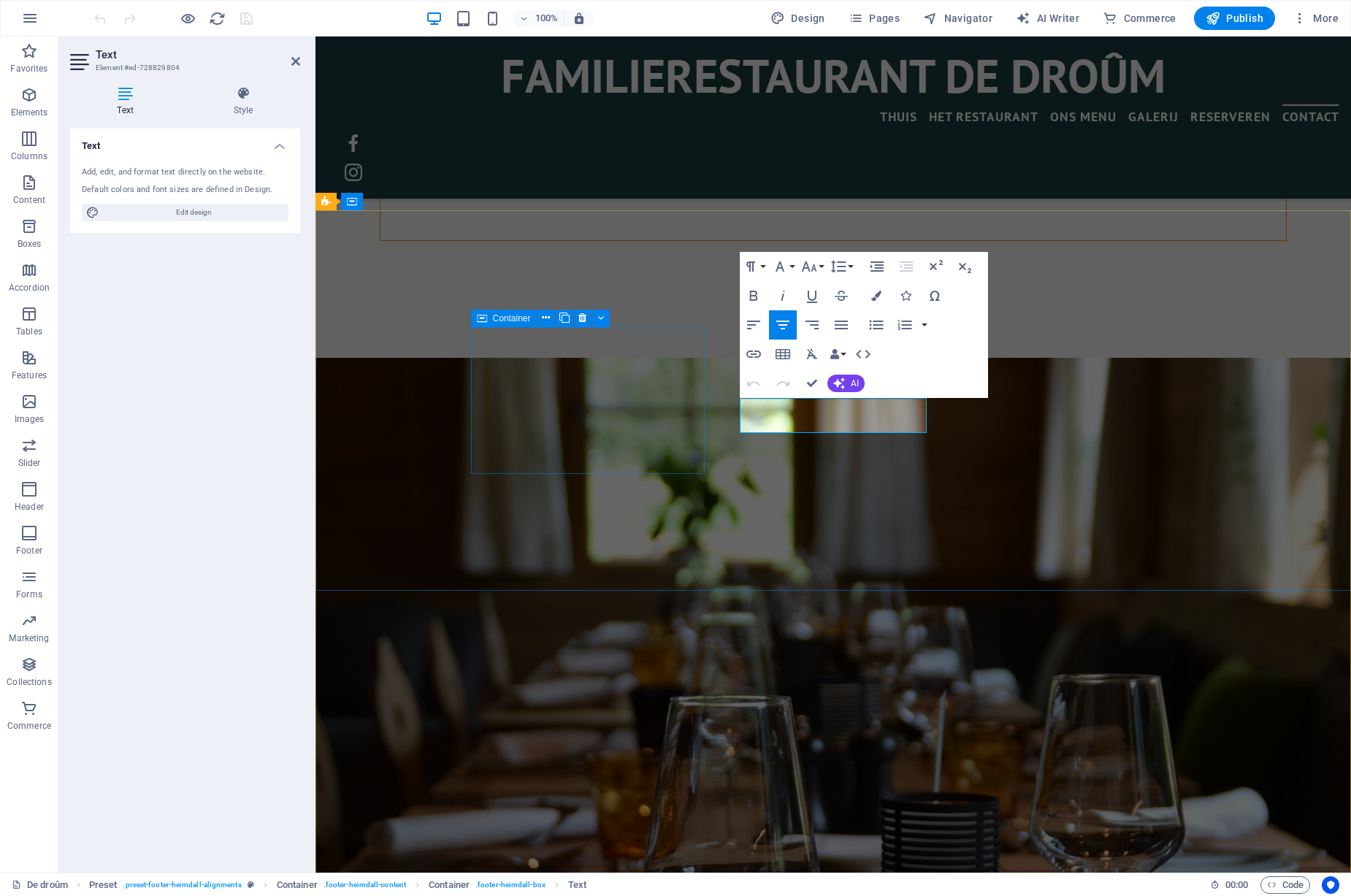
scroll to position [3656, 0]
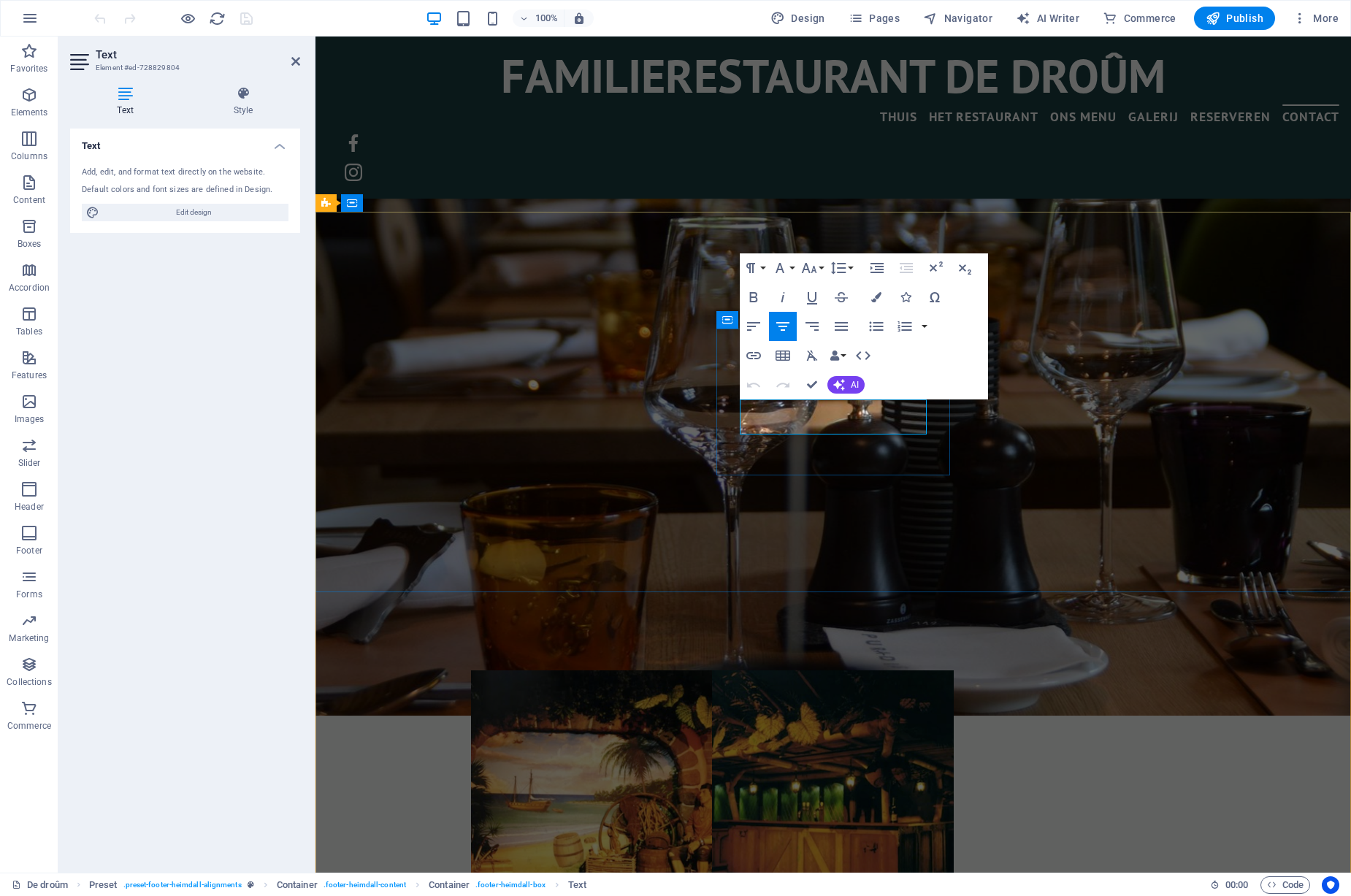
scroll to position [3789, 0]
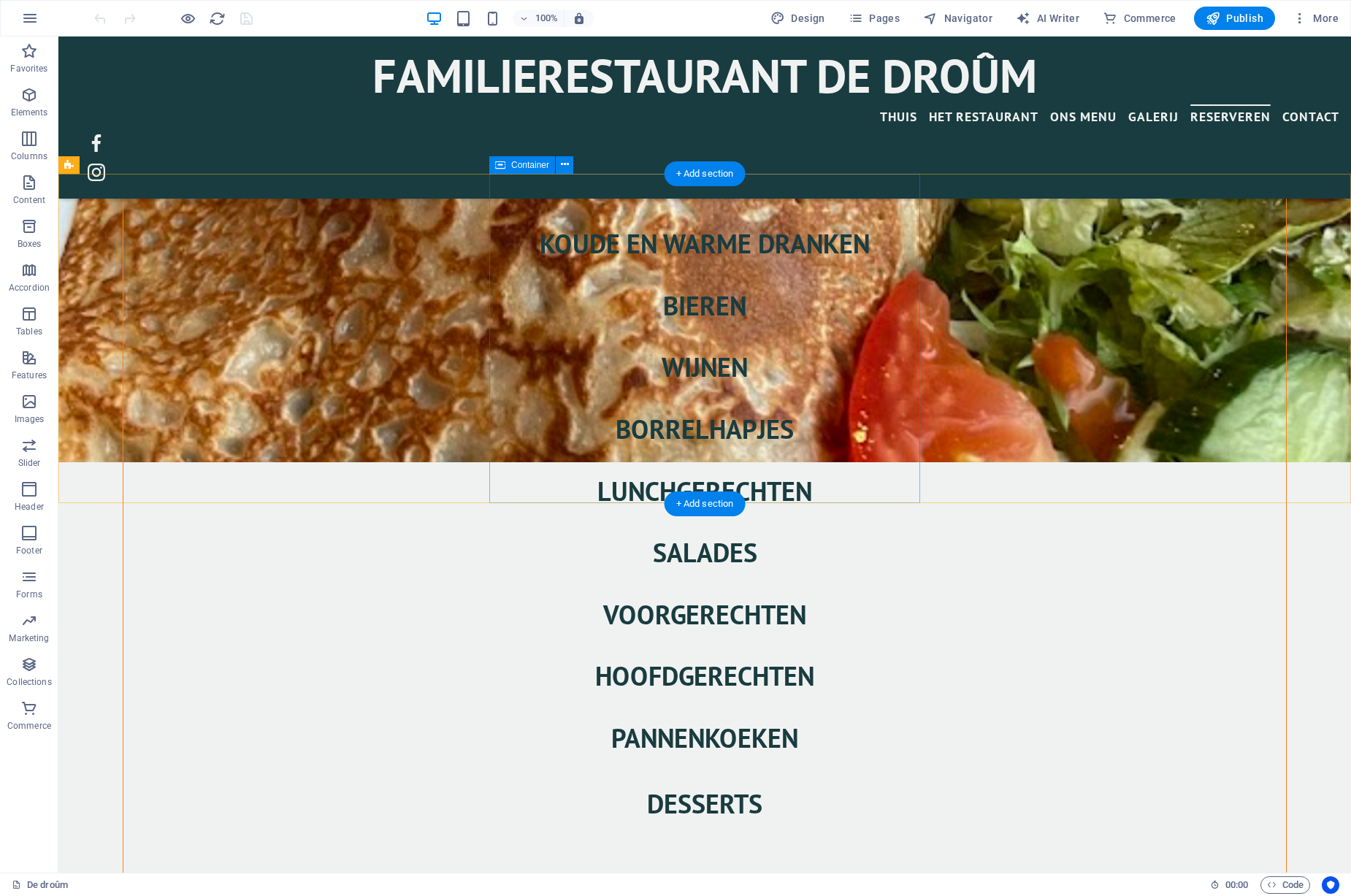
scroll to position [2912, 0]
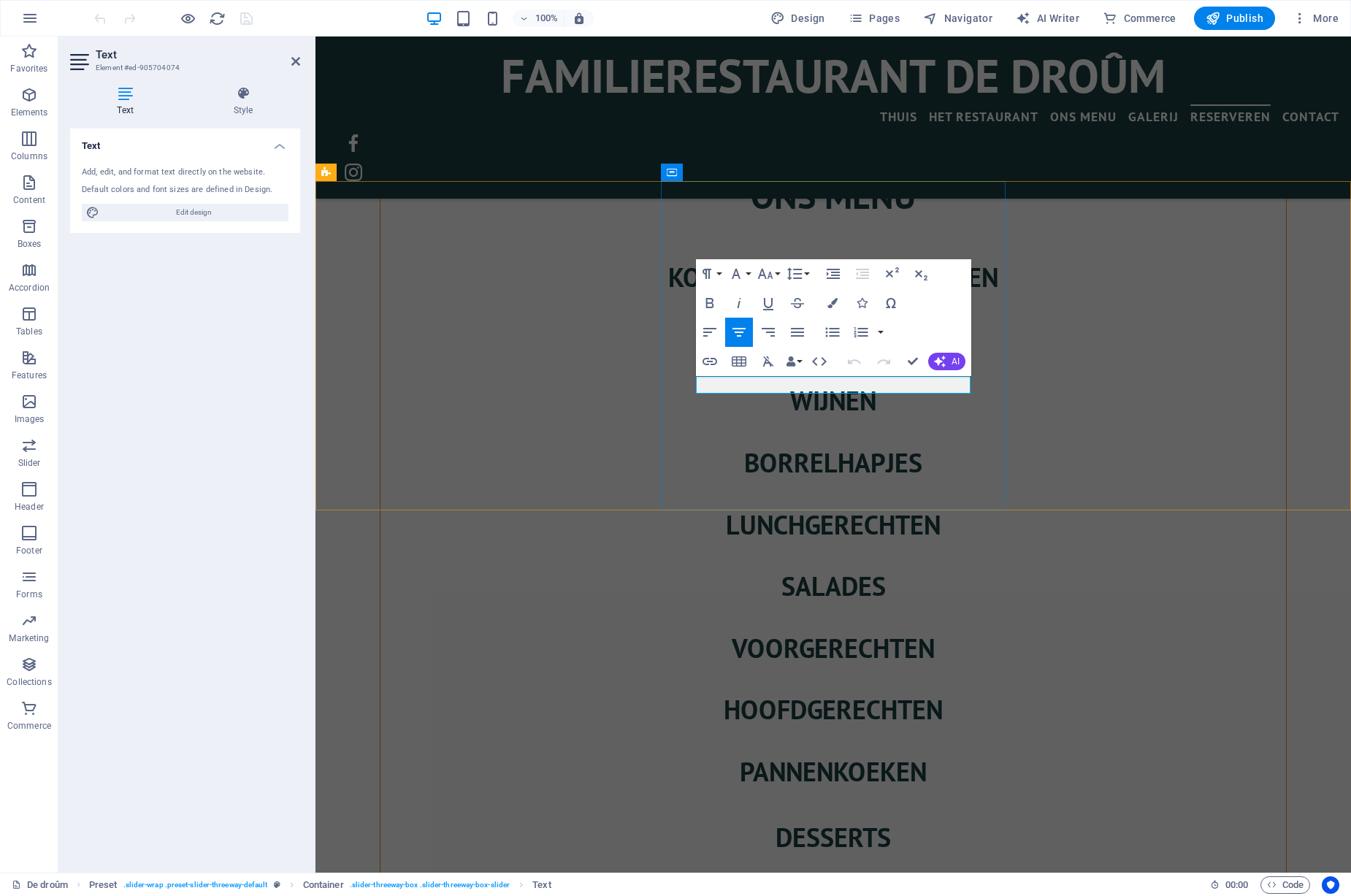
drag, startPoint x: 820, startPoint y: 386, endPoint x: 895, endPoint y: 386, distance: 75.0
click at [708, 361] on icon "button" at bounding box center [710, 362] width 15 height 7
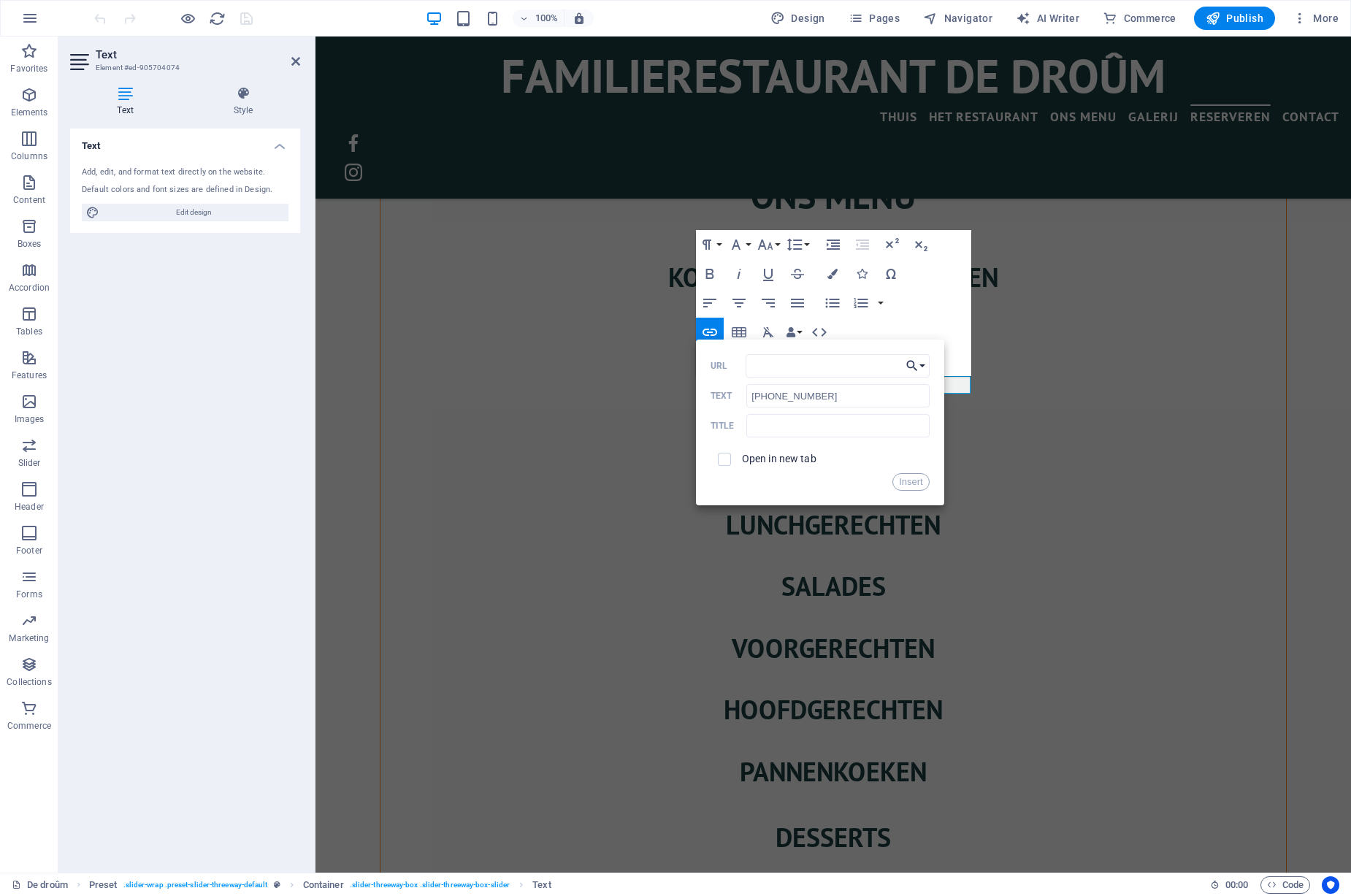
click at [923, 367] on button "Choose Link" at bounding box center [915, 366] width 28 height 23
click at [798, 331] on button "Data Bindings" at bounding box center [794, 332] width 20 height 29
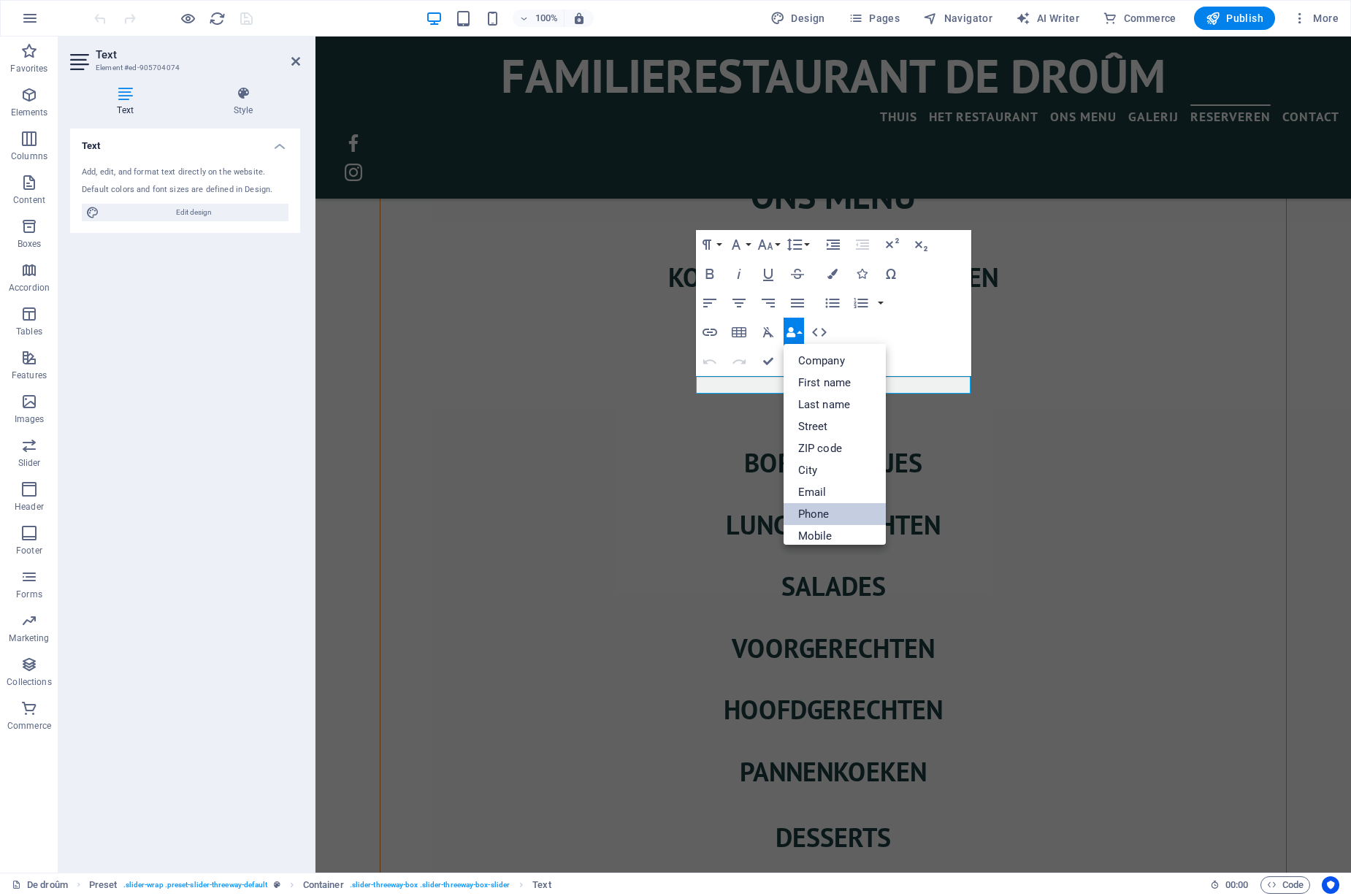
click at [801, 517] on link "Phone" at bounding box center [834, 514] width 102 height 22
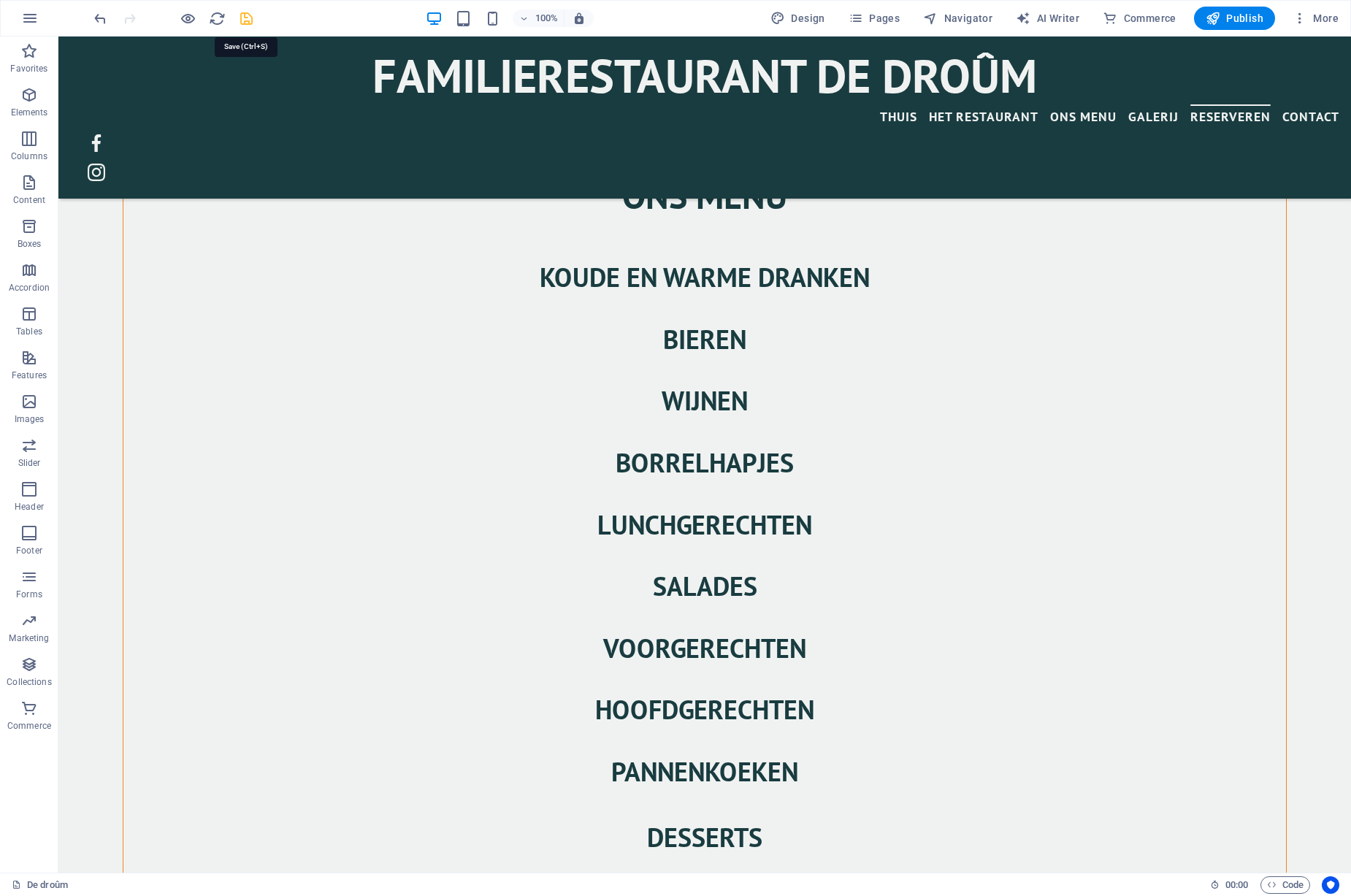
click at [242, 877] on icon "save" at bounding box center [646, 895] width 1162 height 37
click at [1238, 15] on span "Publish" at bounding box center [1234, 18] width 58 height 15
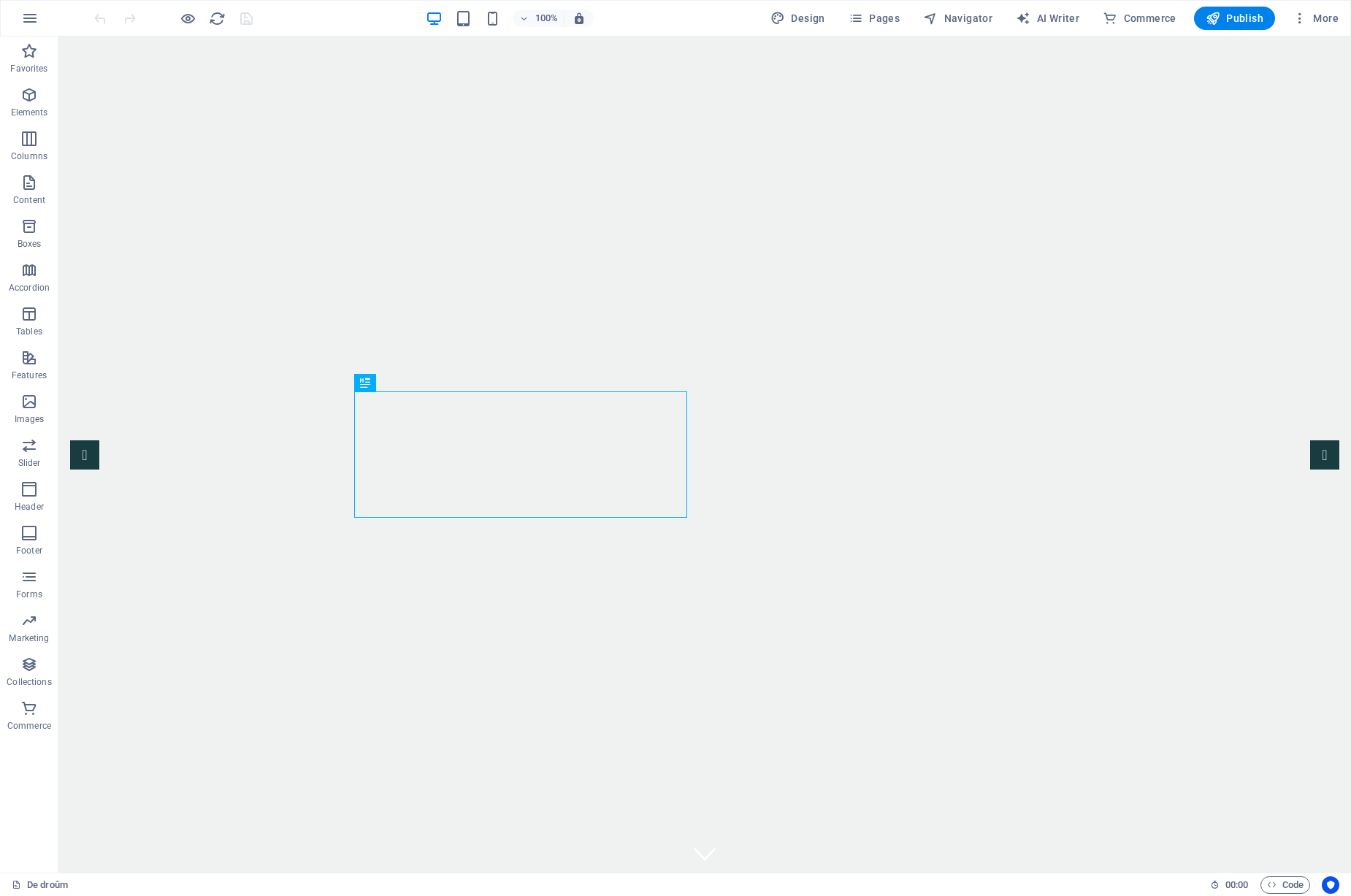
scroll to position [610, 0]
